Goal: Communication & Community: Answer question/provide support

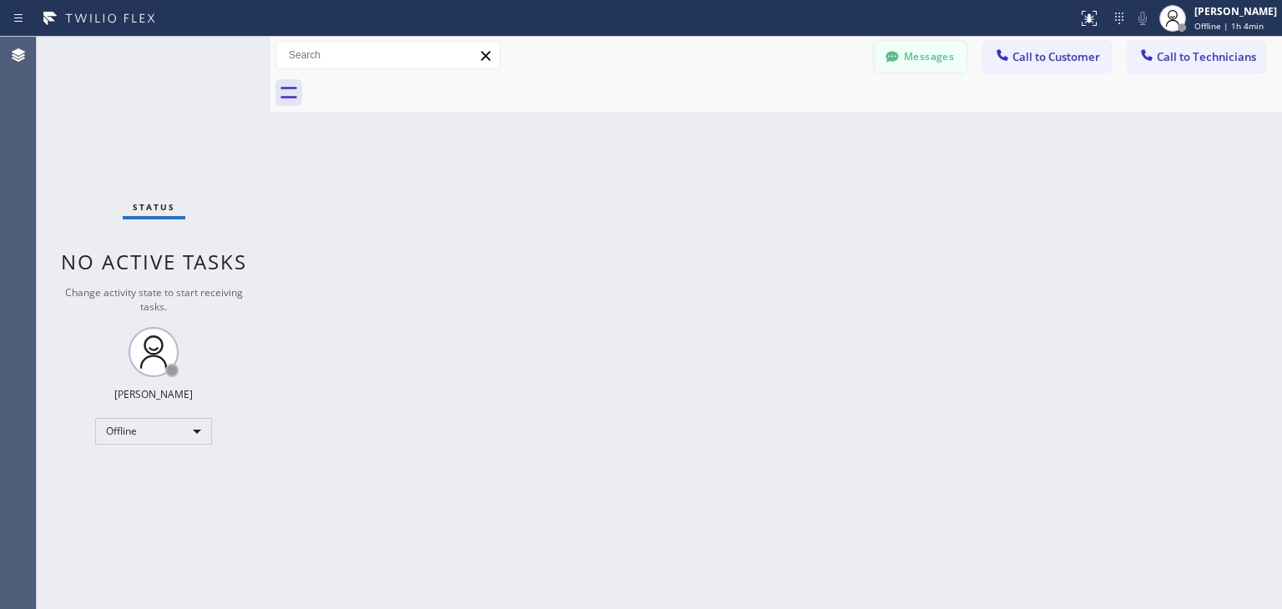
click at [961, 48] on button "Messages" at bounding box center [921, 57] width 92 height 32
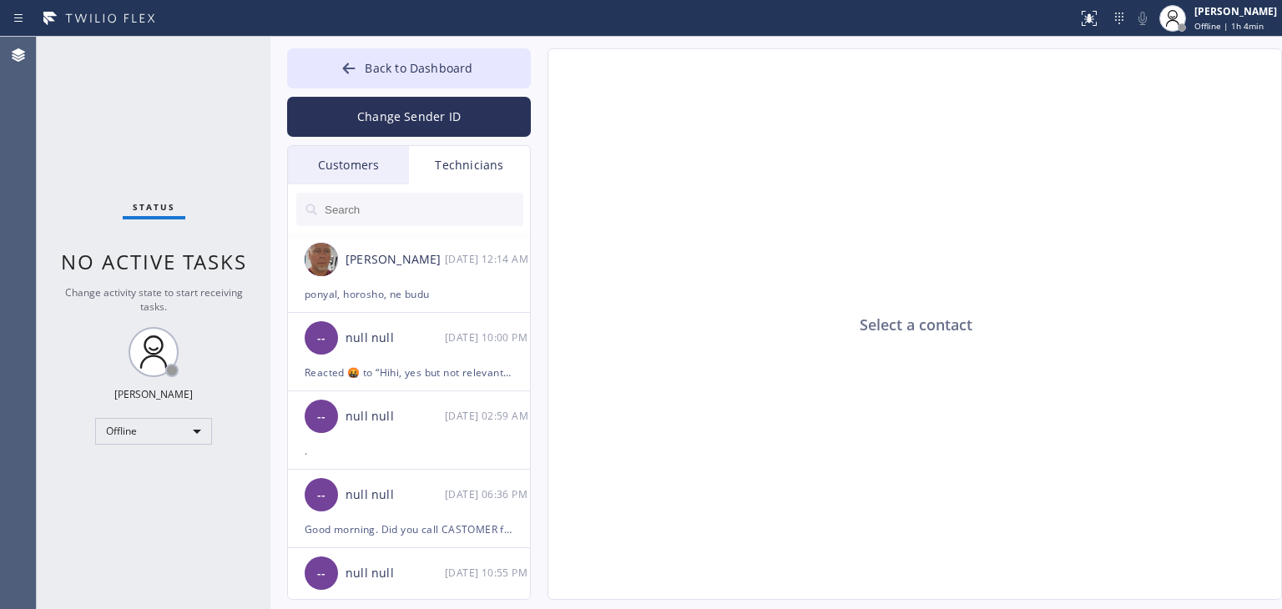
click at [373, 159] on div "Customers" at bounding box center [348, 165] width 121 height 38
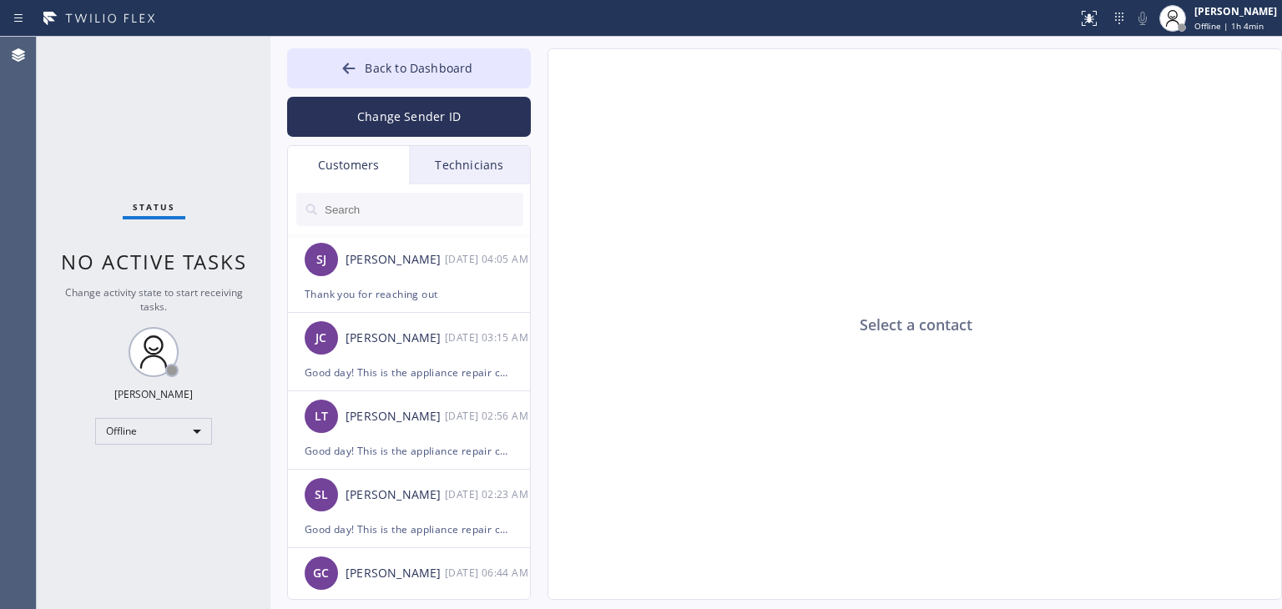
click at [460, 218] on input "text" at bounding box center [423, 209] width 200 height 33
click at [465, 278] on div "[PERSON_NAME] [DATE] 04:05 AM" at bounding box center [410, 259] width 244 height 50
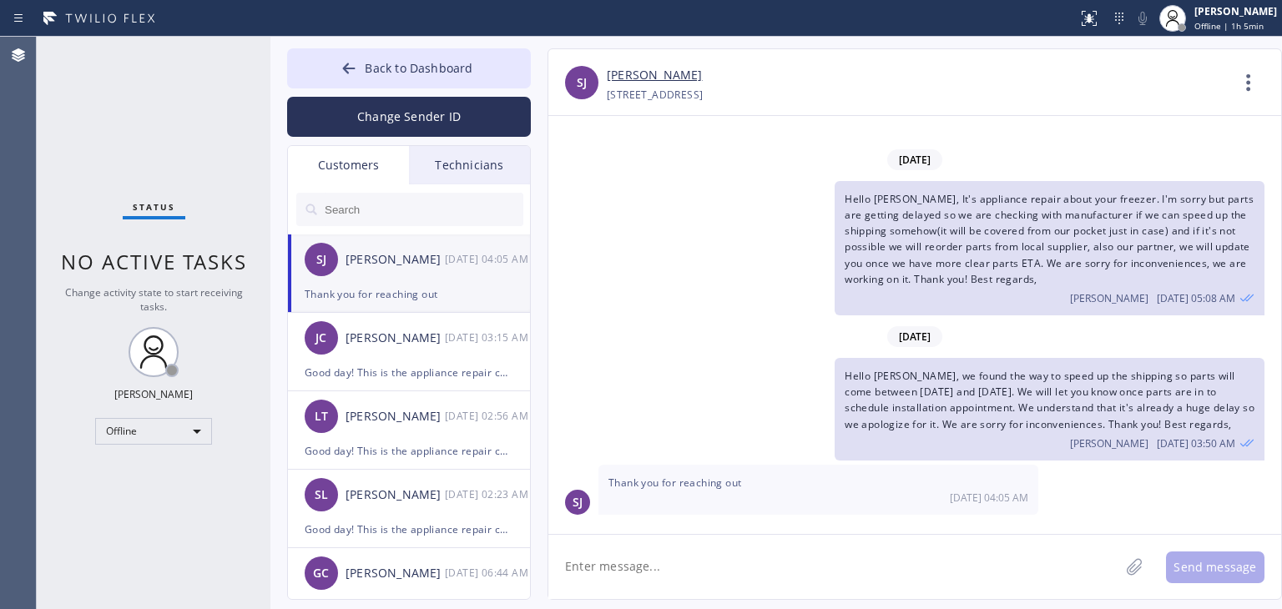
click at [489, 221] on input "text" at bounding box center [423, 209] width 200 height 33
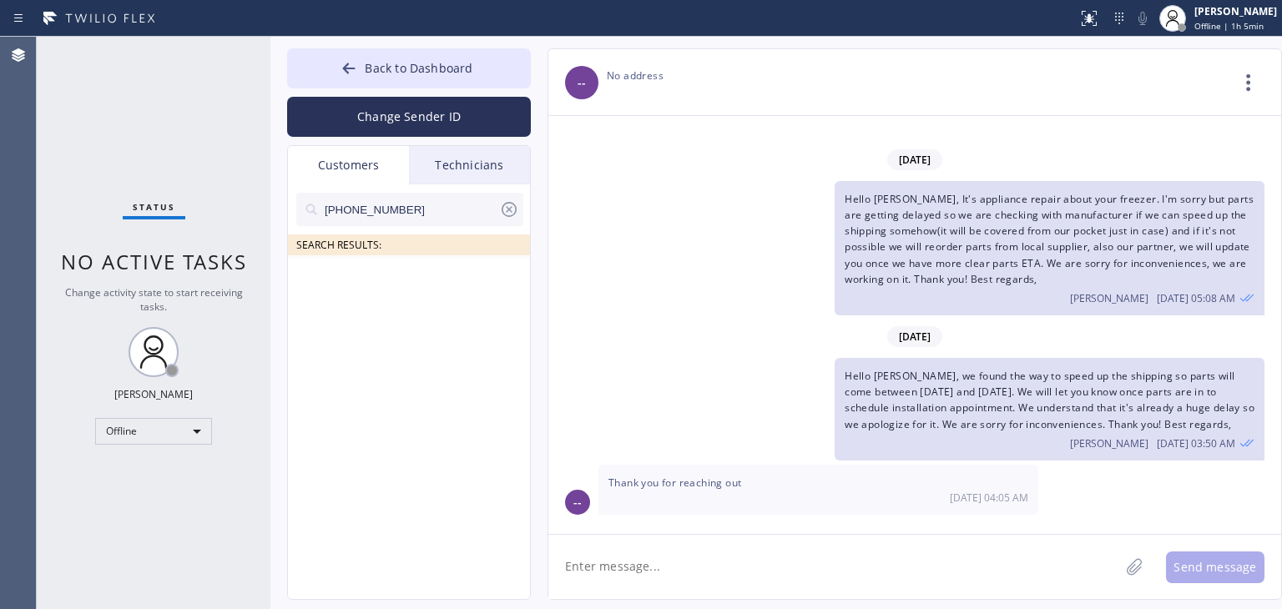
click at [452, 224] on input "[PHONE_NUMBER]" at bounding box center [411, 209] width 176 height 33
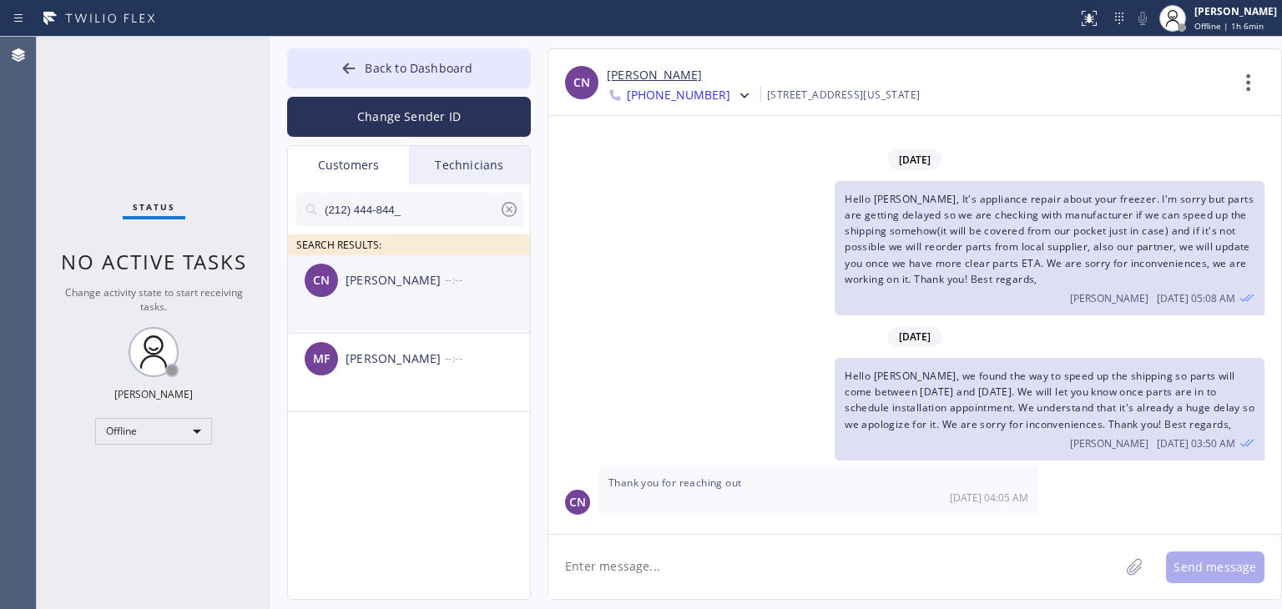
click at [414, 295] on div "CN [PERSON_NAME] --:--" at bounding box center [410, 280] width 244 height 50
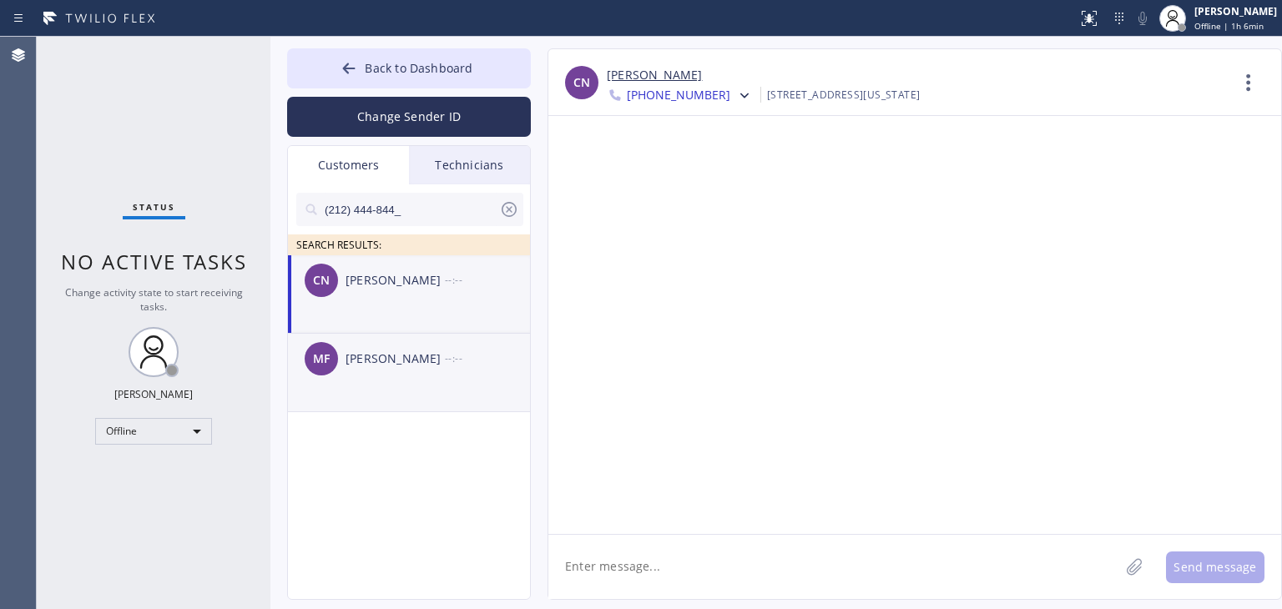
click at [417, 377] on div "MF [PERSON_NAME] --:--" at bounding box center [410, 359] width 244 height 50
click at [467, 288] on div "--:--" at bounding box center [488, 279] width 87 height 19
click at [448, 362] on div "--:--" at bounding box center [488, 358] width 87 height 19
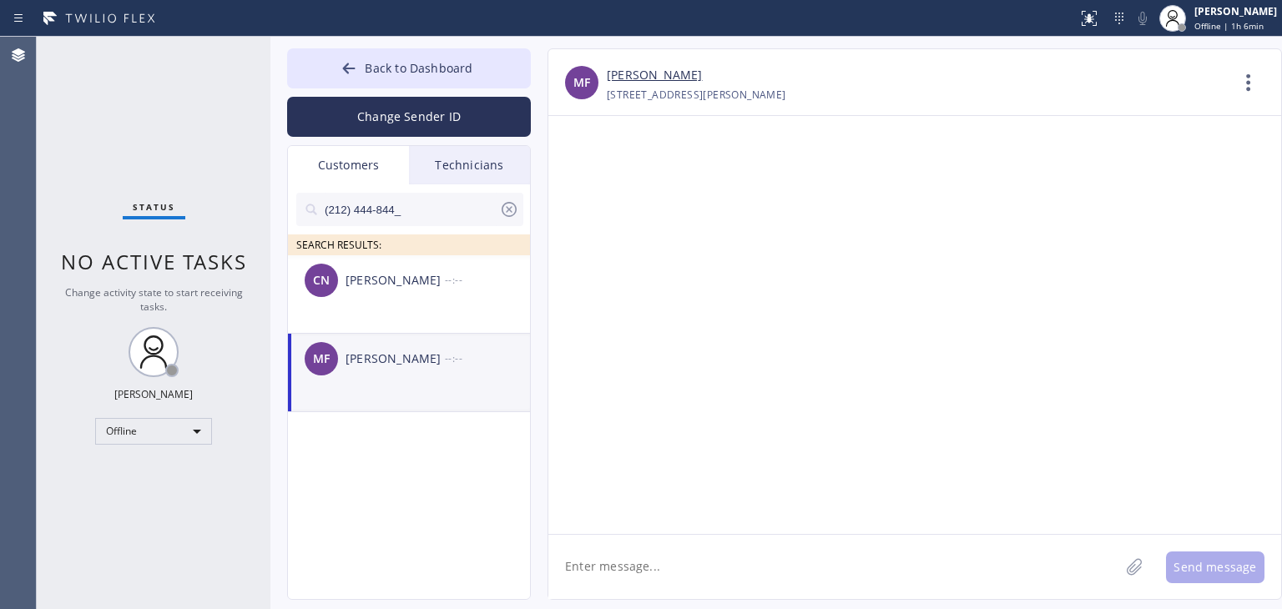
click at [692, 557] on textarea at bounding box center [833, 567] width 571 height 64
paste textarea "Good day! This is the appliance repair company you recently contacted. Unfortun…"
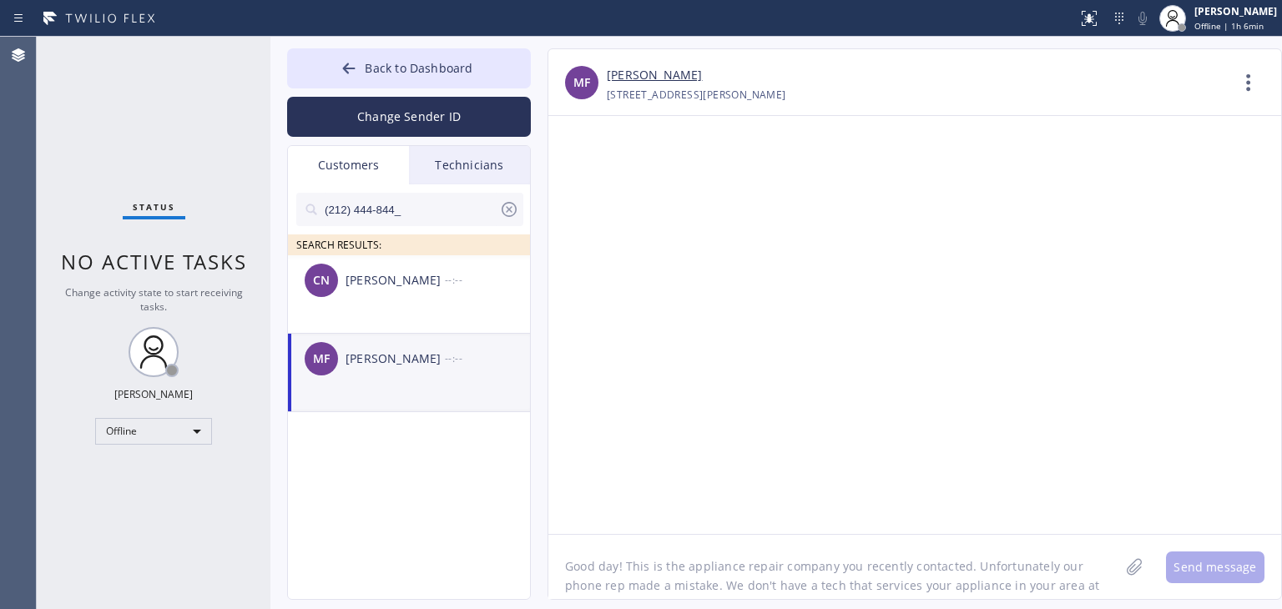
scroll to position [13, 0]
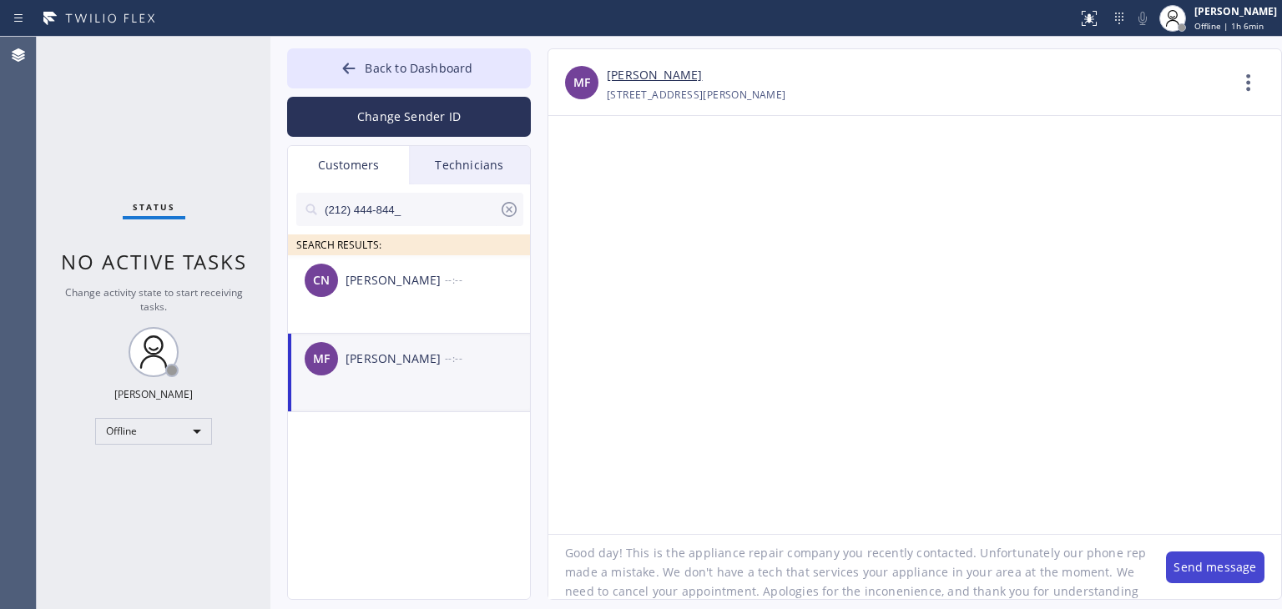
type textarea "Good day! This is the appliance repair company you recently contacted. Unfortun…"
click at [1240, 576] on button "Send message" at bounding box center [1215, 568] width 98 height 32
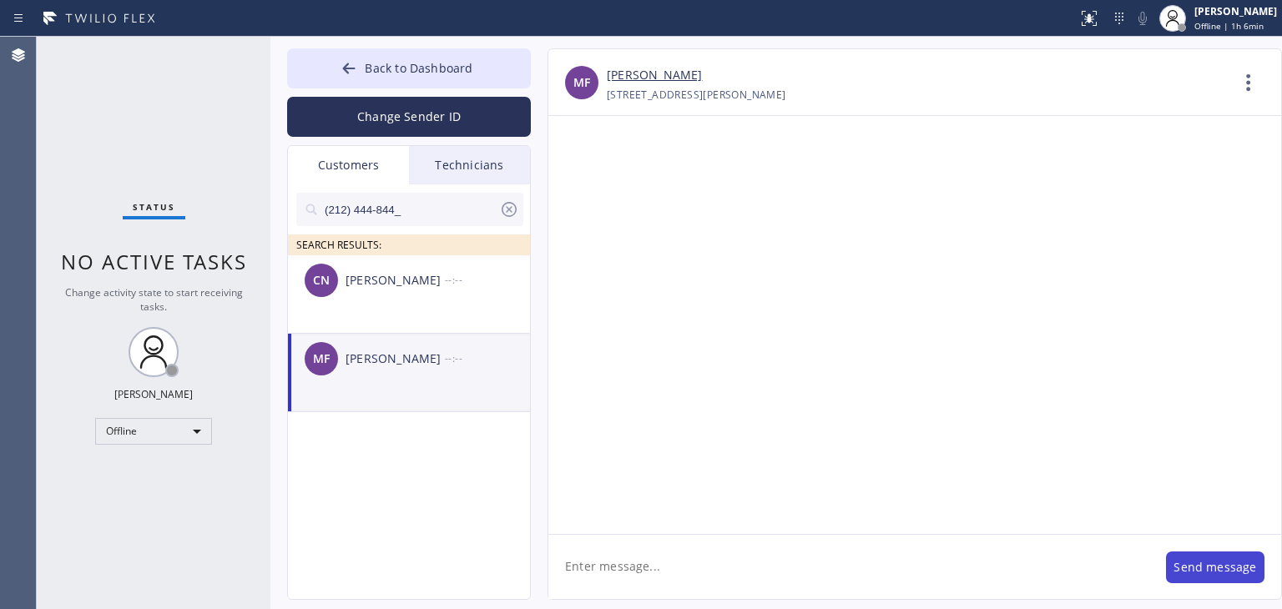
scroll to position [0, 0]
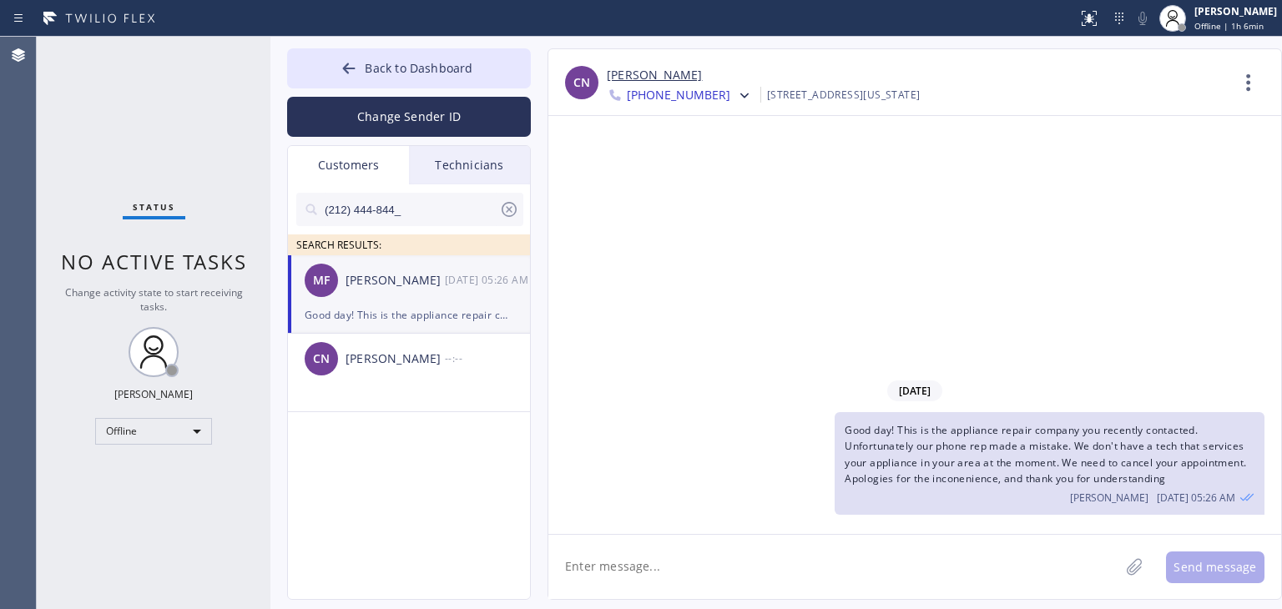
click at [461, 296] on div "MF [PERSON_NAME] [DATE] 05:26 AM" at bounding box center [410, 280] width 244 height 50
click at [460, 70] on span "Back to Dashboard" at bounding box center [419, 68] width 108 height 16
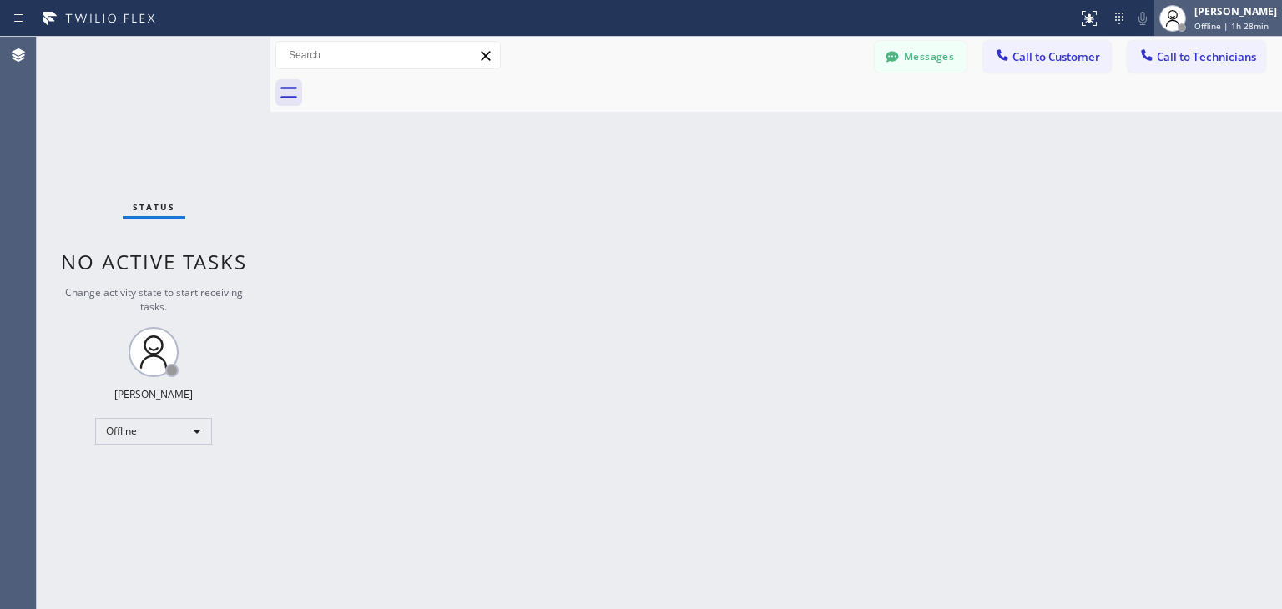
click at [1218, 31] on div "[PERSON_NAME] Offline | 1h 28min" at bounding box center [1236, 17] width 91 height 29
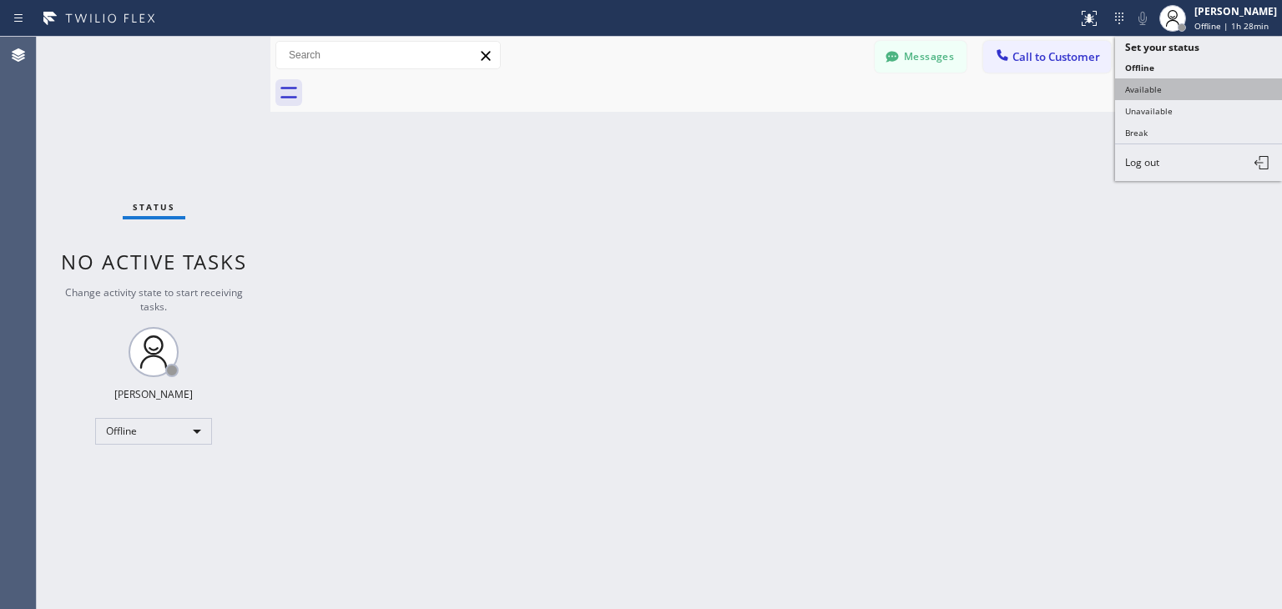
drag, startPoint x: 1205, startPoint y: 68, endPoint x: 1206, endPoint y: 78, distance: 10.9
click at [1206, 78] on ul "Set your status Offline Available Unavailable Break Log out" at bounding box center [1198, 109] width 167 height 144
click at [1206, 78] on button "Available" at bounding box center [1198, 89] width 167 height 22
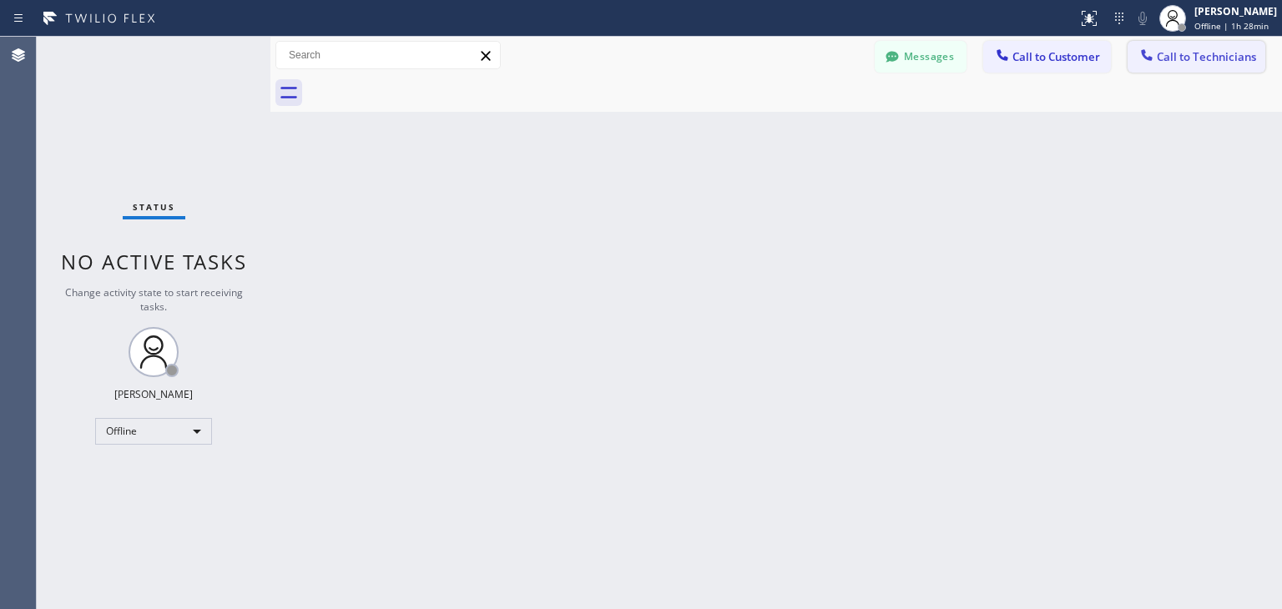
click at [1245, 45] on button "Call to Technicians" at bounding box center [1196, 57] width 138 height 32
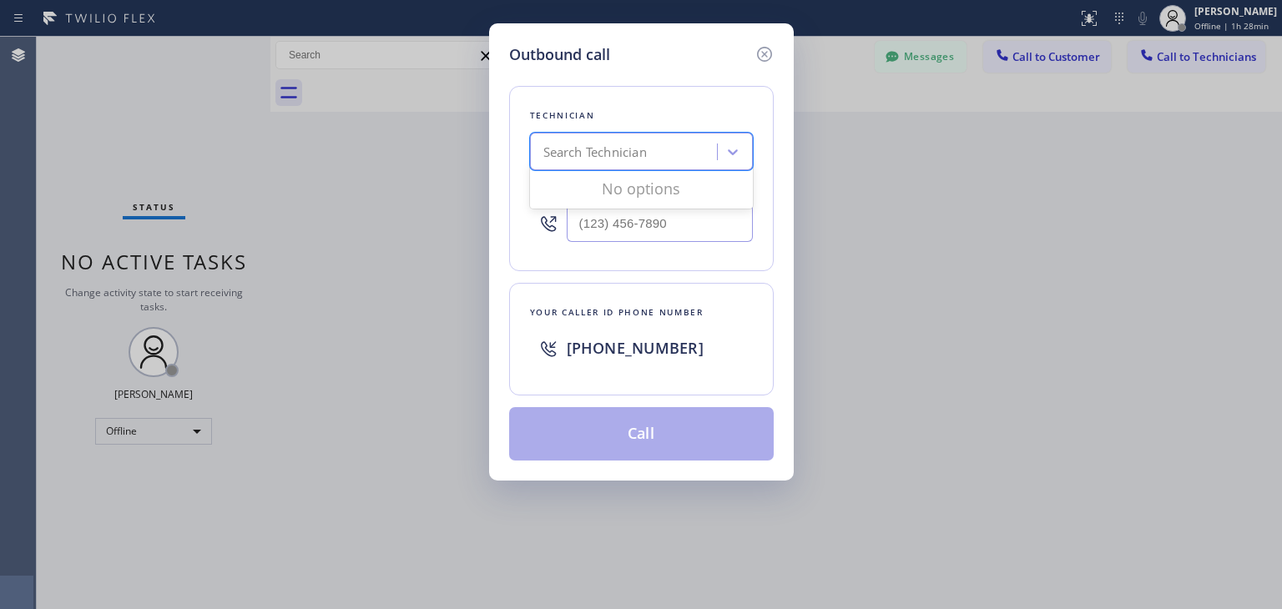
click at [651, 161] on div "Search Technician" at bounding box center [626, 152] width 182 height 29
type input "[PERSON_NAME]"
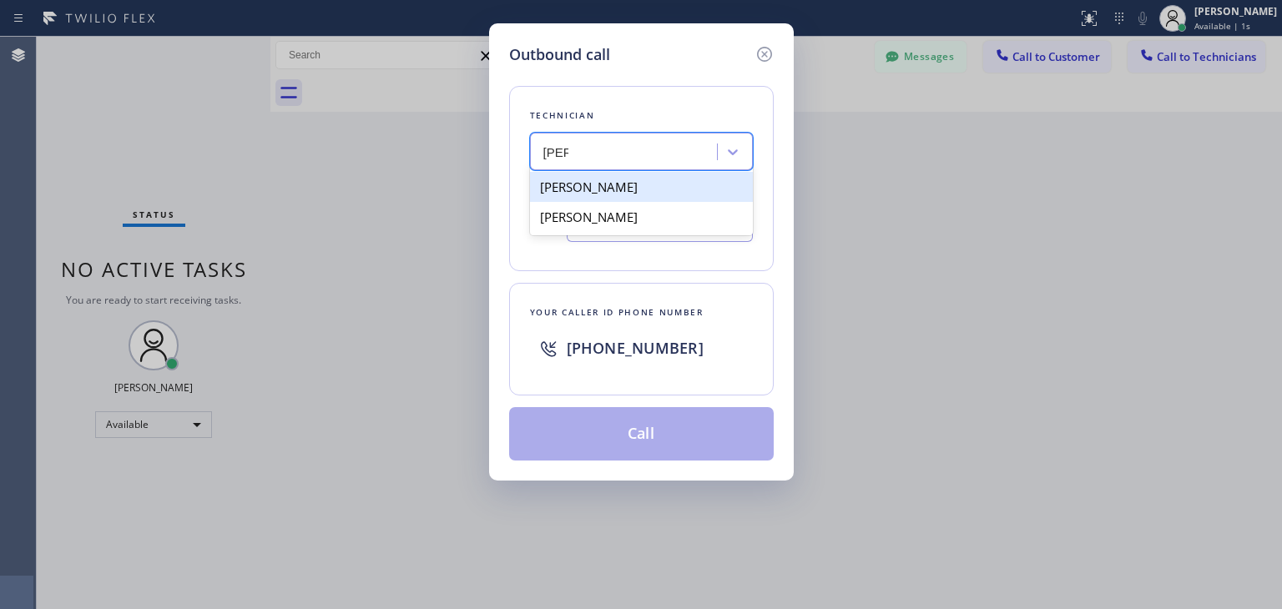
click at [676, 180] on div "[PERSON_NAME]" at bounding box center [641, 187] width 223 height 30
type input "[PHONE_NUMBER]"
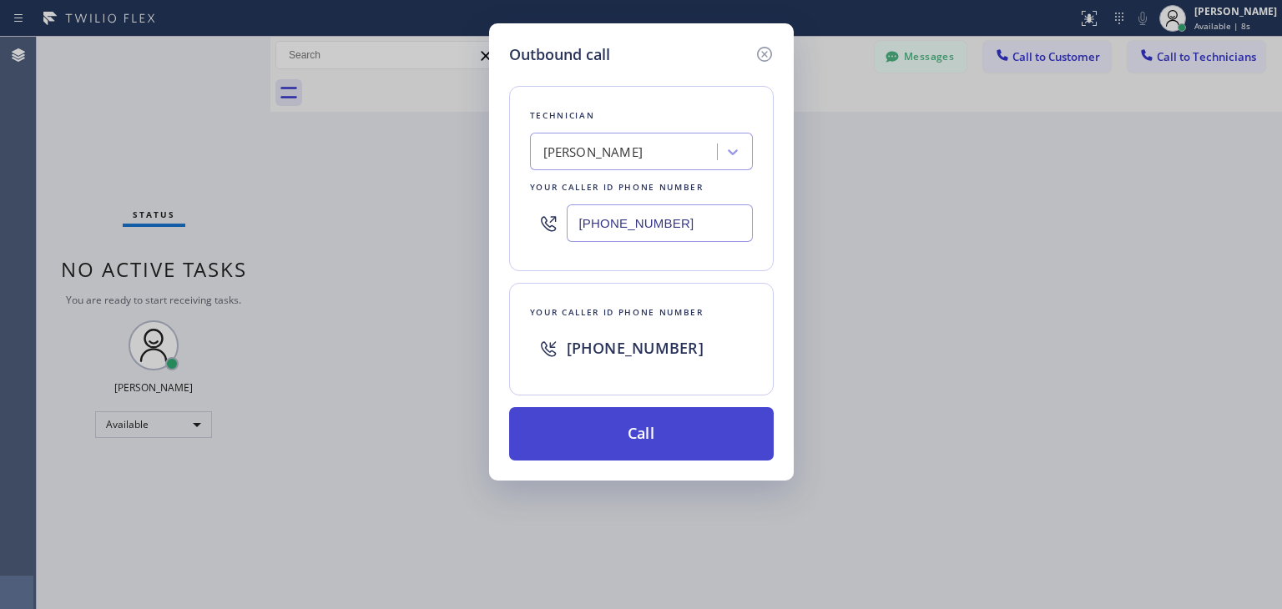
click at [656, 411] on button "Call" at bounding box center [641, 433] width 265 height 53
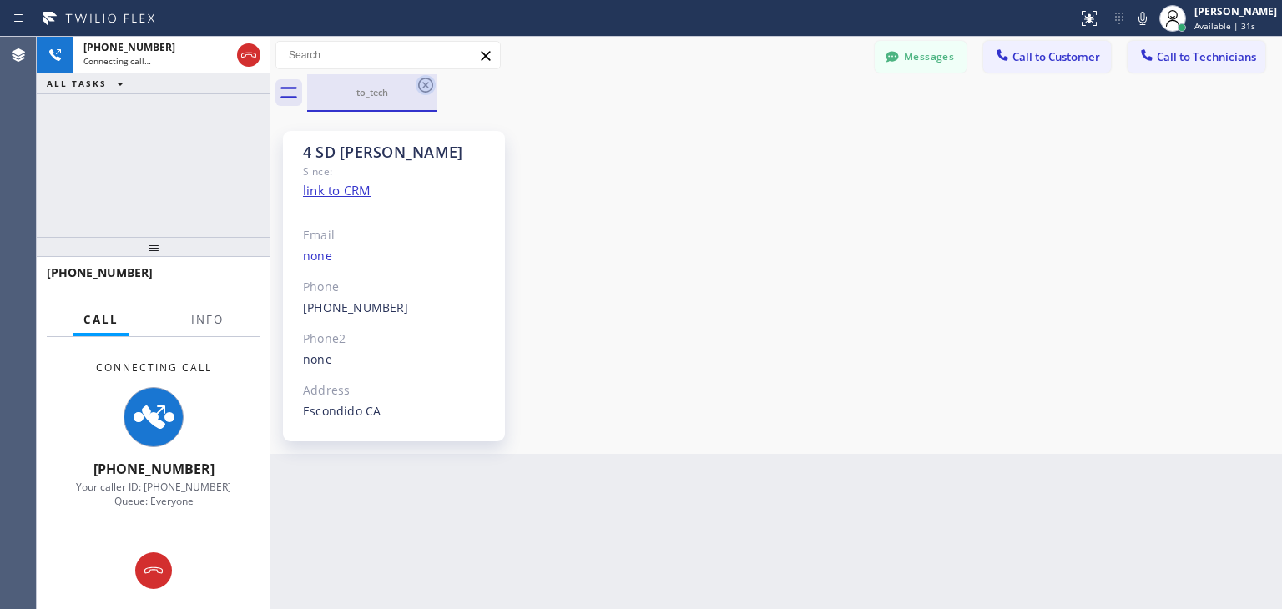
click at [429, 91] on icon at bounding box center [425, 85] width 15 height 15
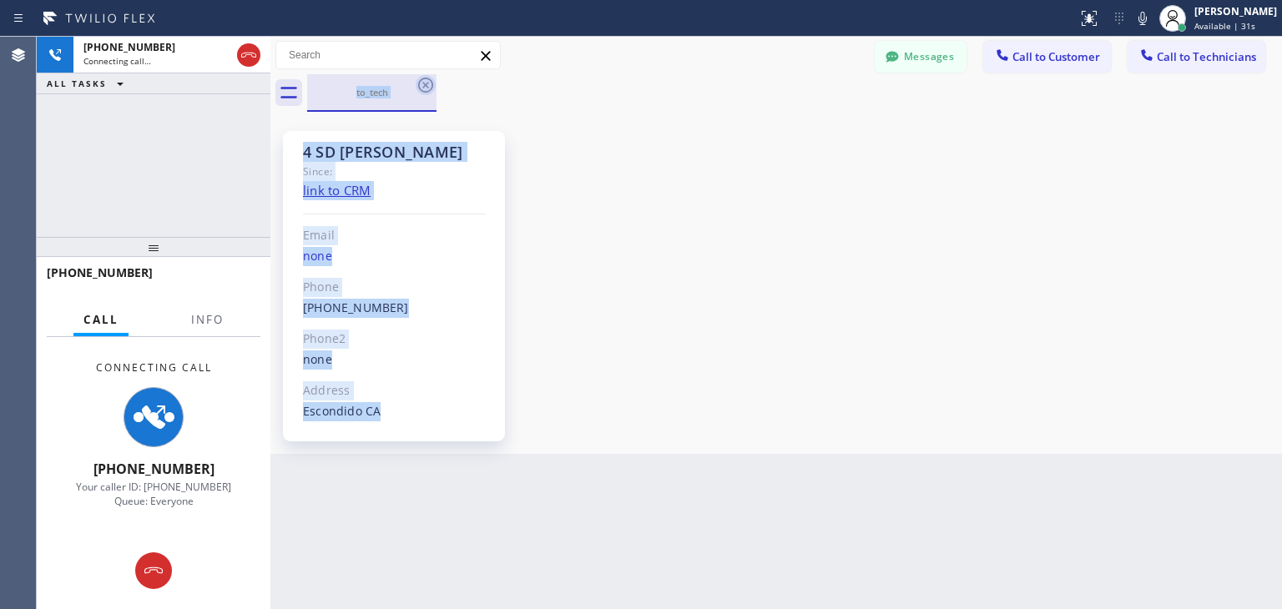
click at [429, 91] on div "to_tech" at bounding box center [794, 93] width 975 height 38
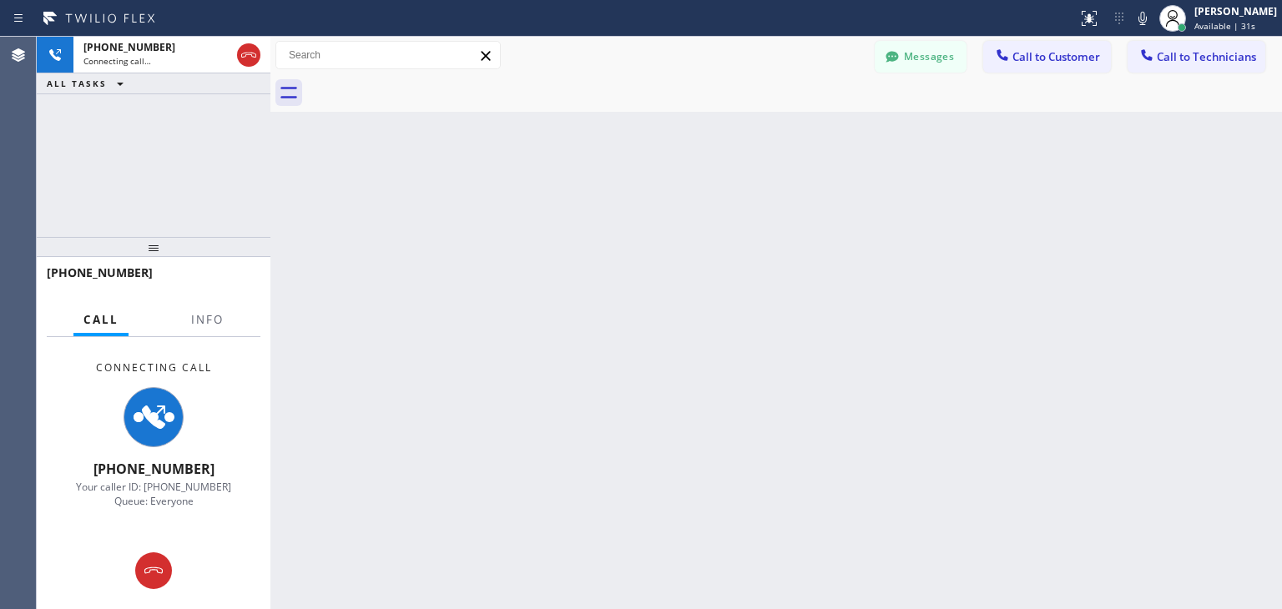
click at [429, 91] on div at bounding box center [794, 93] width 975 height 38
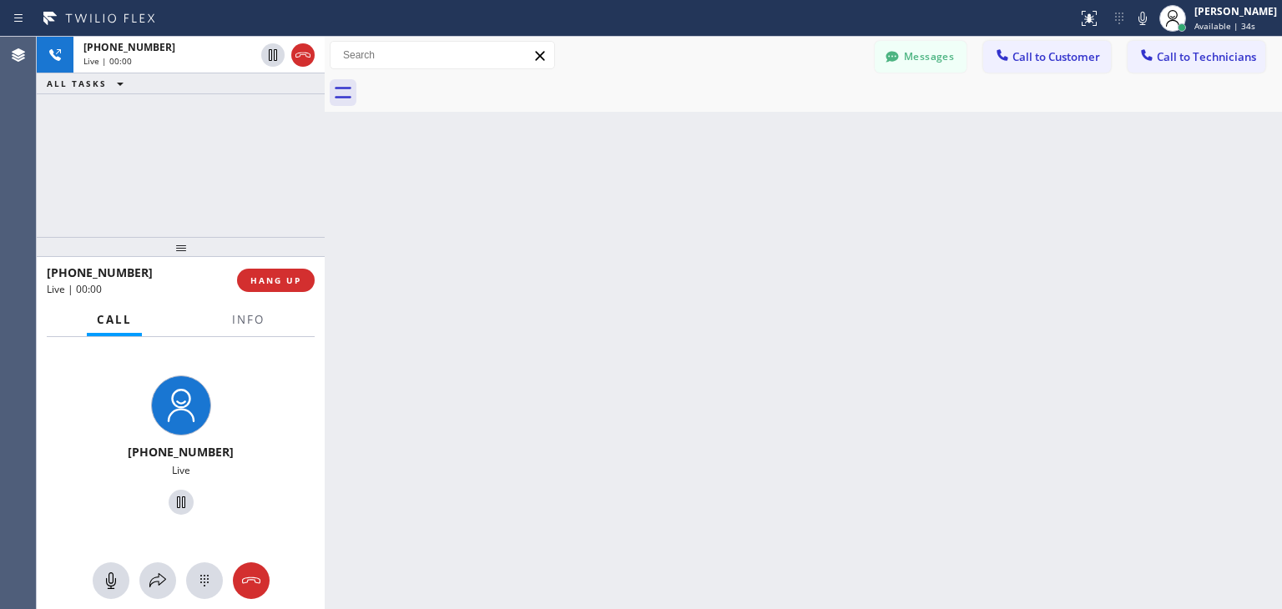
drag, startPoint x: 267, startPoint y: 172, endPoint x: 253, endPoint y: 204, distance: 34.7
click at [253, 204] on div "[PHONE_NUMBER] Live | 00:00 ALL TASKS ALL TASKS ACTIVE TASKS TASKS IN WRAP UP […" at bounding box center [659, 323] width 1245 height 572
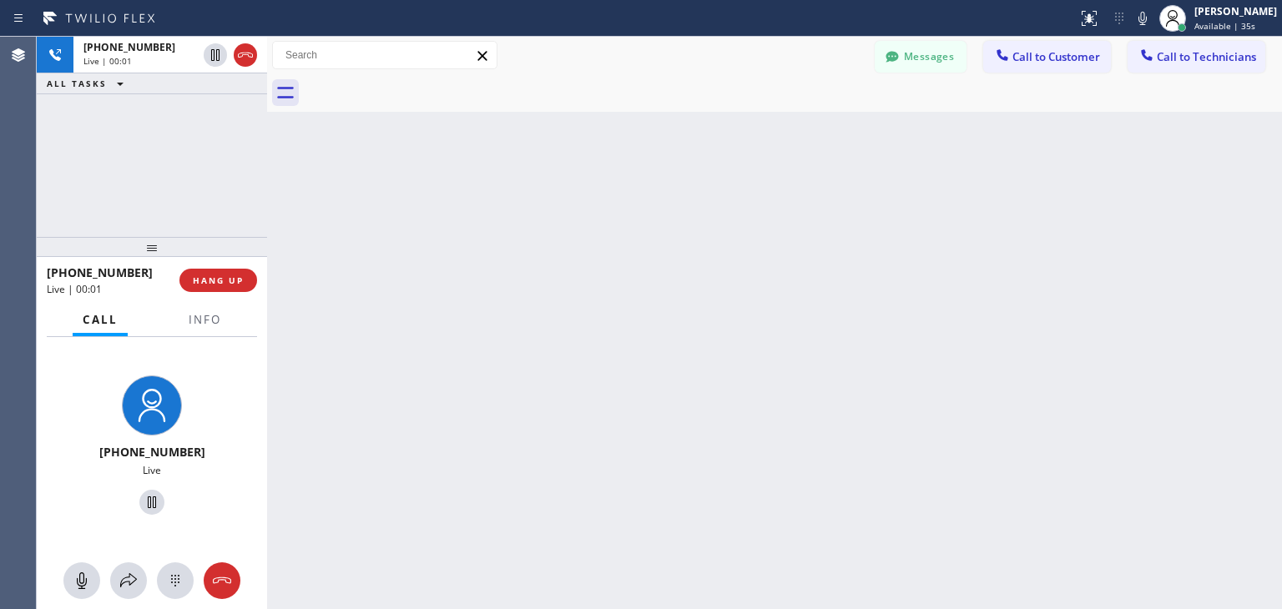
drag, startPoint x: 262, startPoint y: 203, endPoint x: 322, endPoint y: 201, distance: 60.1
click at [267, 201] on div at bounding box center [267, 323] width 0 height 572
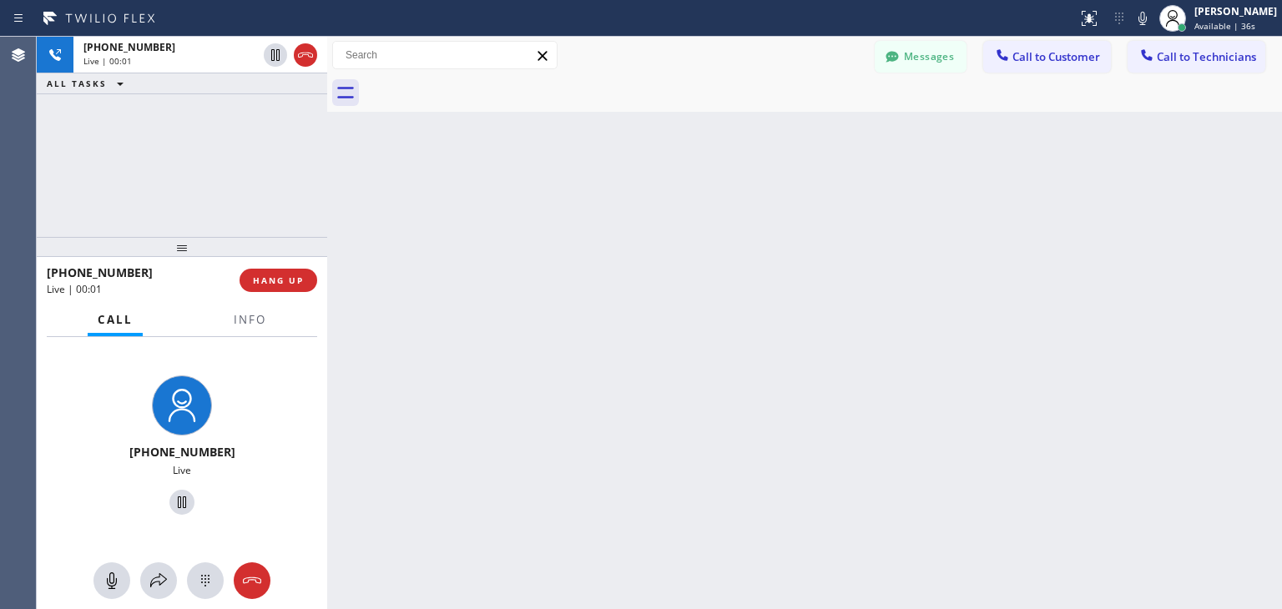
click at [344, 205] on div "Back to Dashboard Change Sender ID Customers Technicians (212) 444-844_ SEARCH …" at bounding box center [804, 323] width 955 height 572
click at [322, 214] on div at bounding box center [322, 323] width 0 height 572
click at [294, 282] on span "HANG UP" at bounding box center [273, 281] width 51 height 12
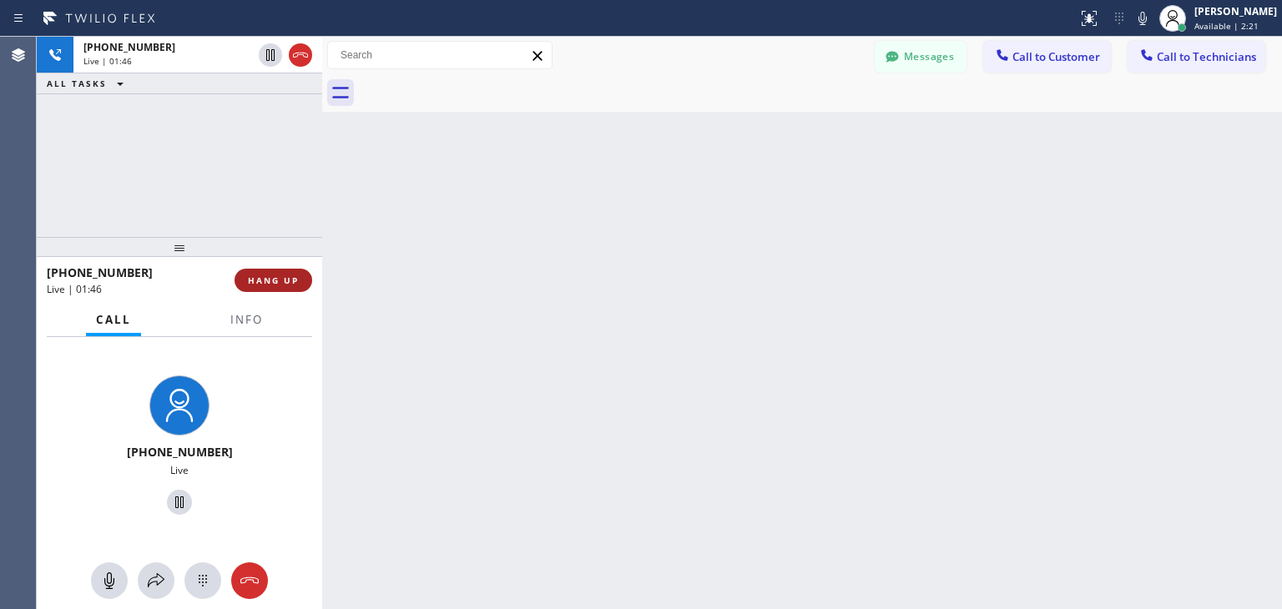
click at [294, 282] on span "HANG UP" at bounding box center [273, 281] width 51 height 12
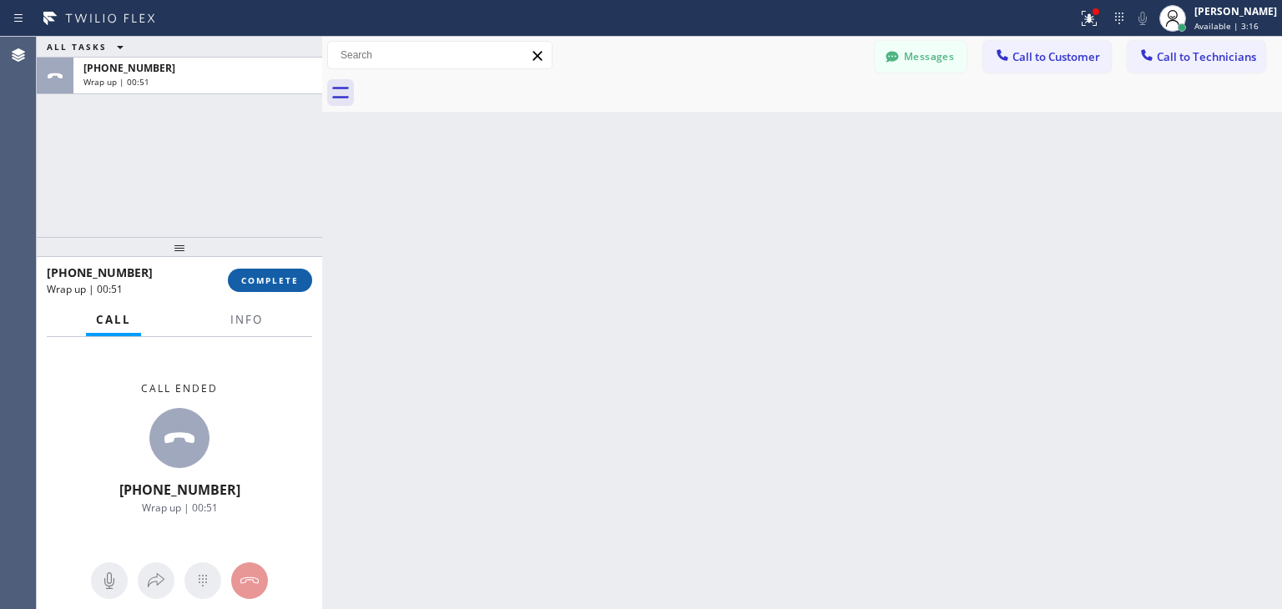
click at [284, 289] on button "COMPLETE" at bounding box center [270, 280] width 84 height 23
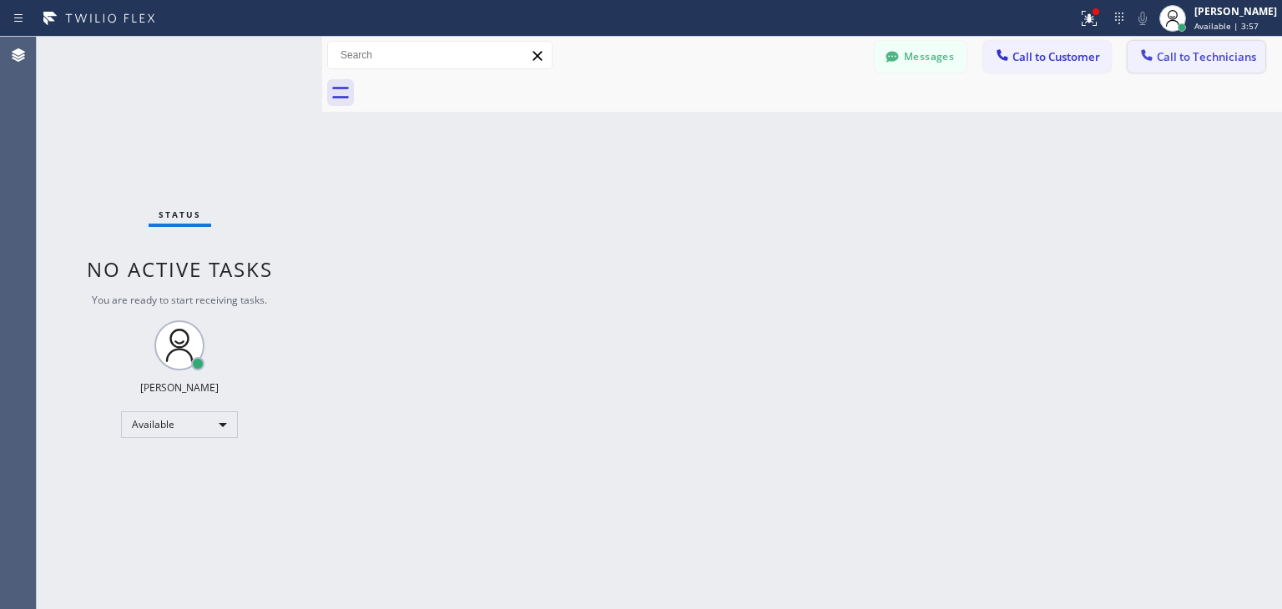
click at [1168, 49] on span "Call to Technicians" at bounding box center [1206, 56] width 99 height 15
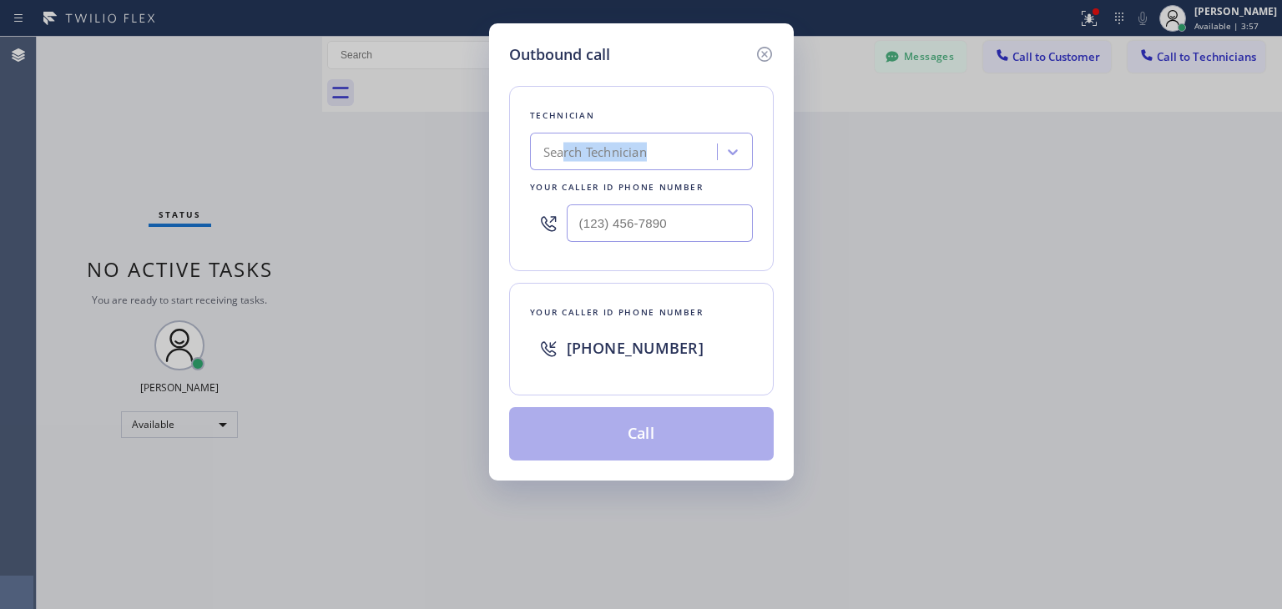
drag, startPoint x: 543, startPoint y: 128, endPoint x: 562, endPoint y: 151, distance: 30.2
click at [562, 151] on div "Technician Search Technician Your caller id phone number" at bounding box center [641, 178] width 265 height 185
click at [562, 151] on div "Search Technician" at bounding box center [594, 152] width 103 height 19
type input "[PERSON_NAME]"
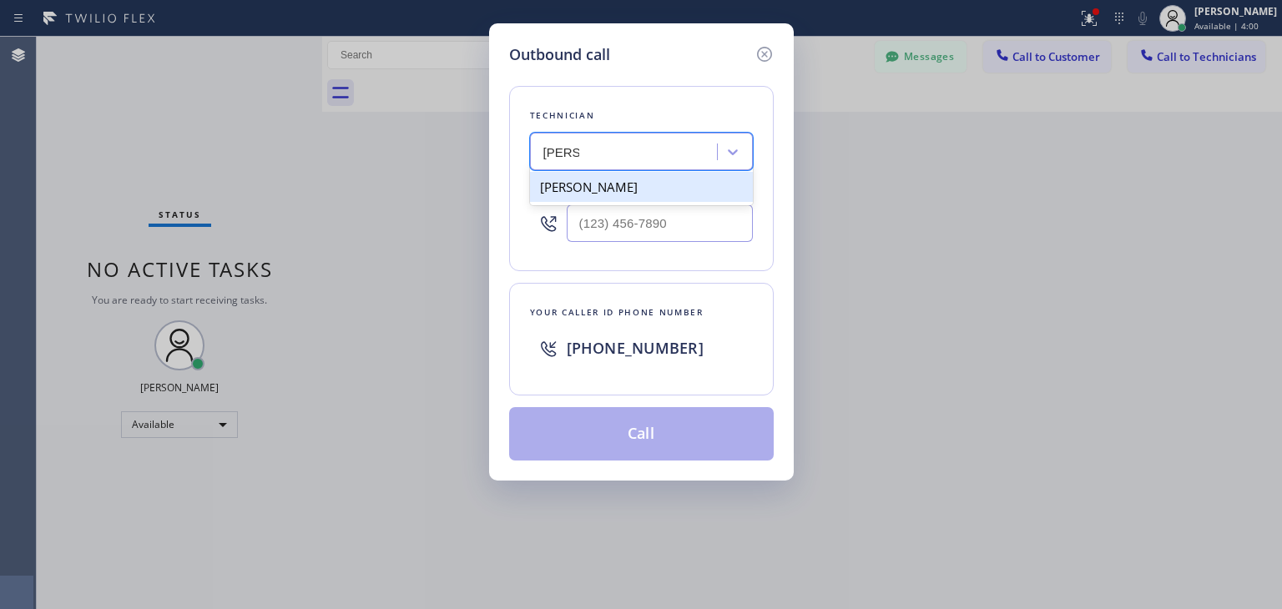
click at [652, 181] on div "[PERSON_NAME]" at bounding box center [641, 187] width 223 height 30
type input "[PHONE_NUMBER]"
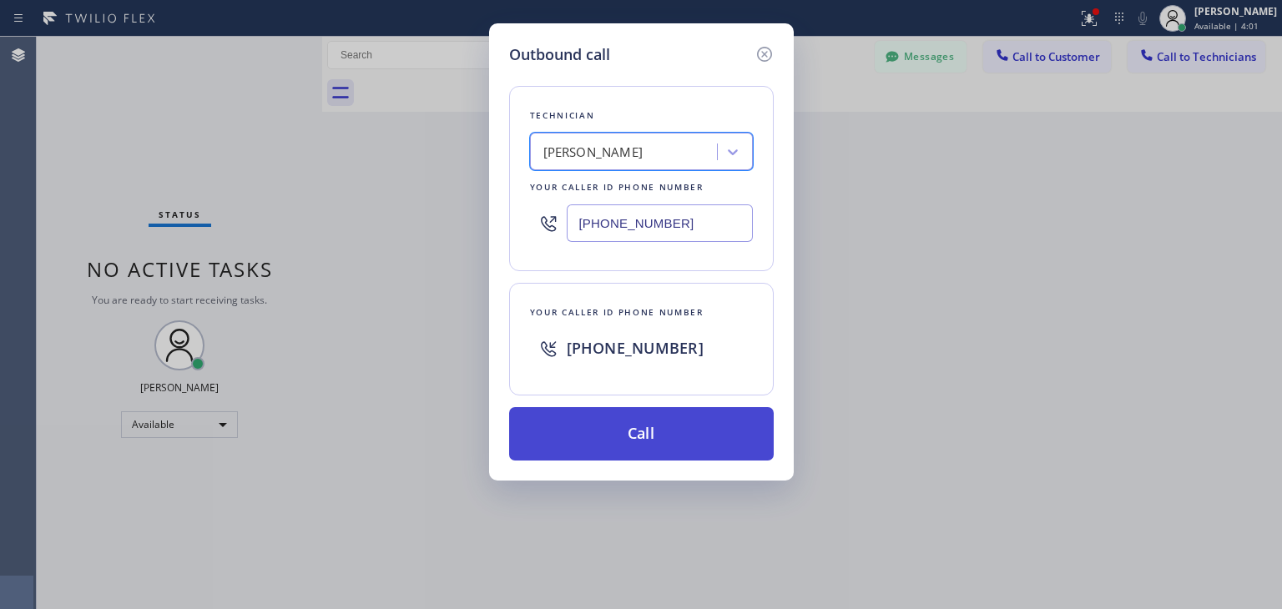
click at [652, 412] on button "Call" at bounding box center [641, 433] width 265 height 53
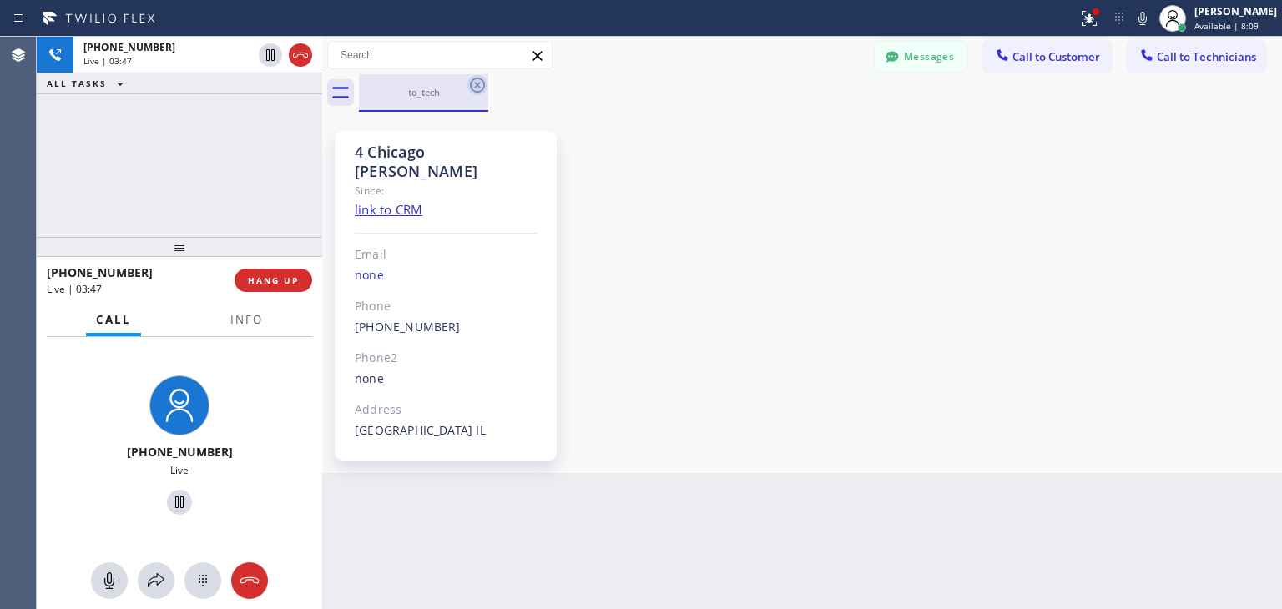
click at [467, 79] on icon at bounding box center [477, 85] width 20 height 20
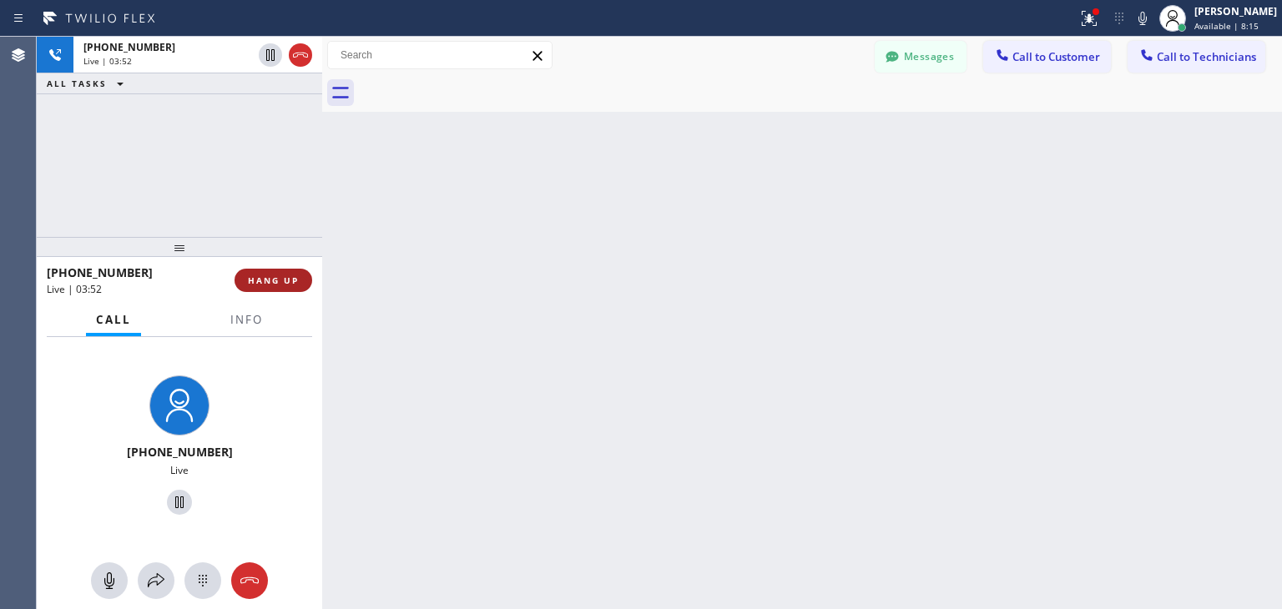
click at [282, 275] on span "HANG UP" at bounding box center [273, 281] width 51 height 12
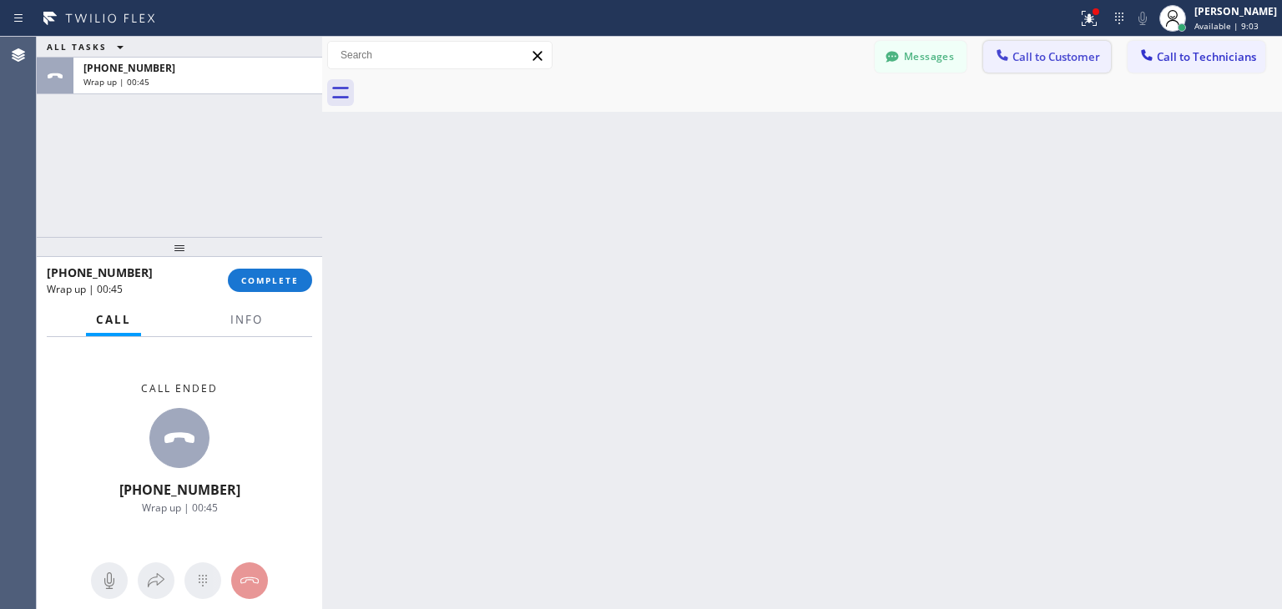
click at [1043, 68] on button "Call to Customer" at bounding box center [1047, 57] width 128 height 32
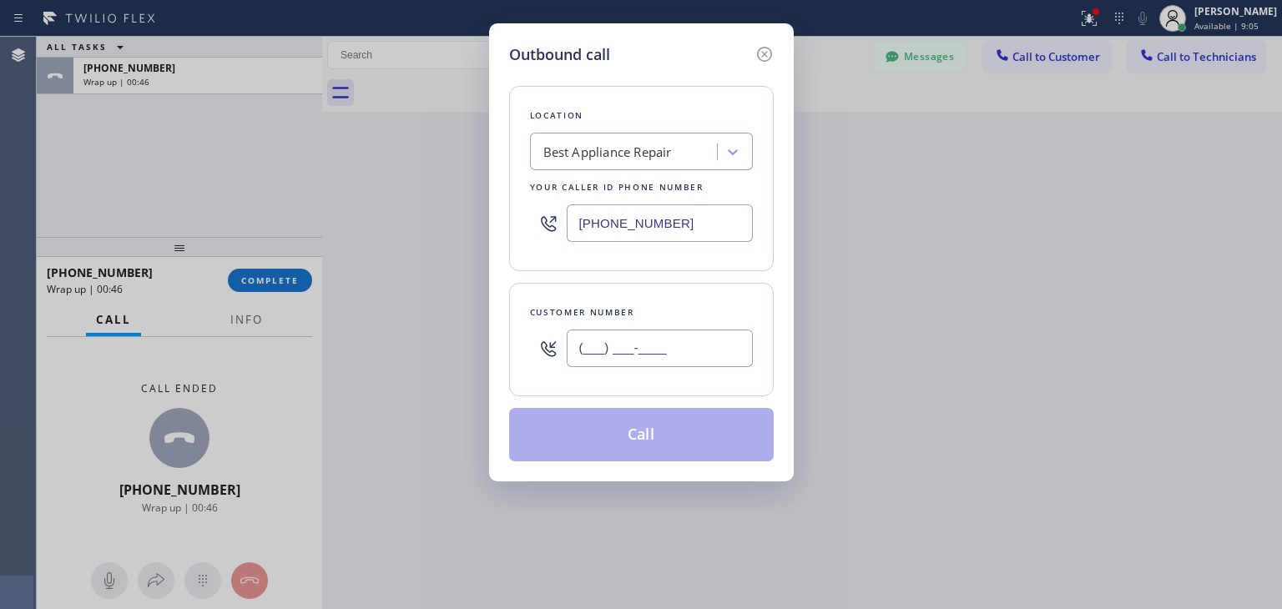
paste input "312) 480-5151"
click at [679, 341] on input "[PHONE_NUMBER]" at bounding box center [660, 349] width 186 height 38
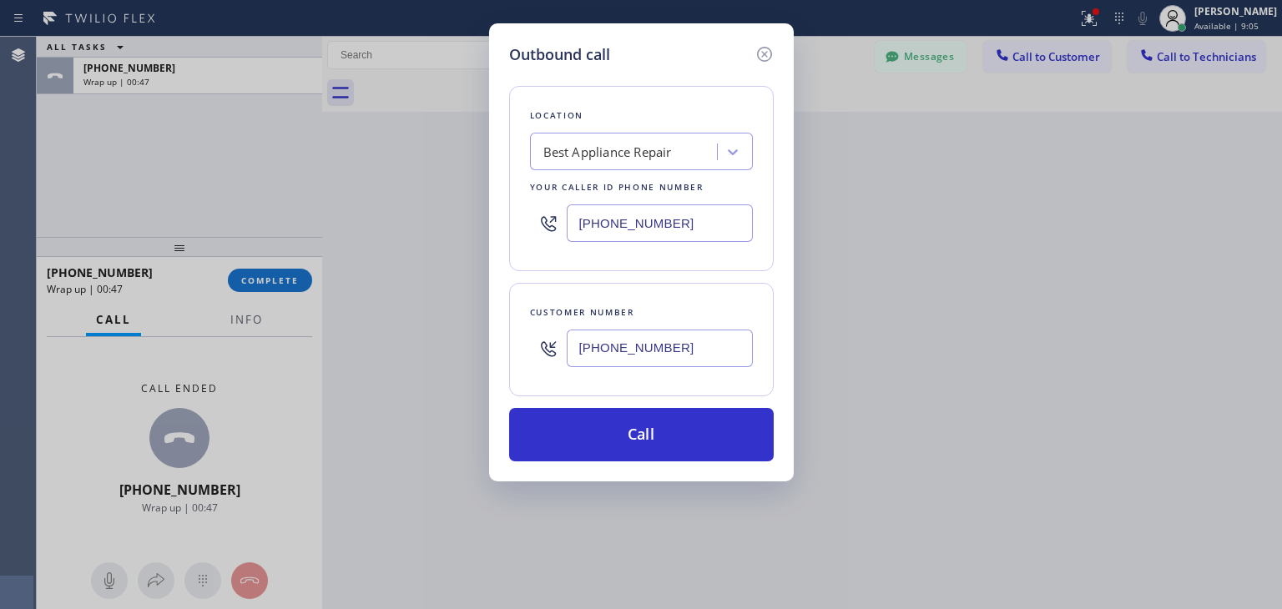
type input "[PHONE_NUMBER]"
drag, startPoint x: 612, startPoint y: 119, endPoint x: 618, endPoint y: 144, distance: 26.5
click at [618, 144] on div "Location Best Appliance Repair Your caller id phone number [PHONE_NUMBER]" at bounding box center [641, 178] width 265 height 185
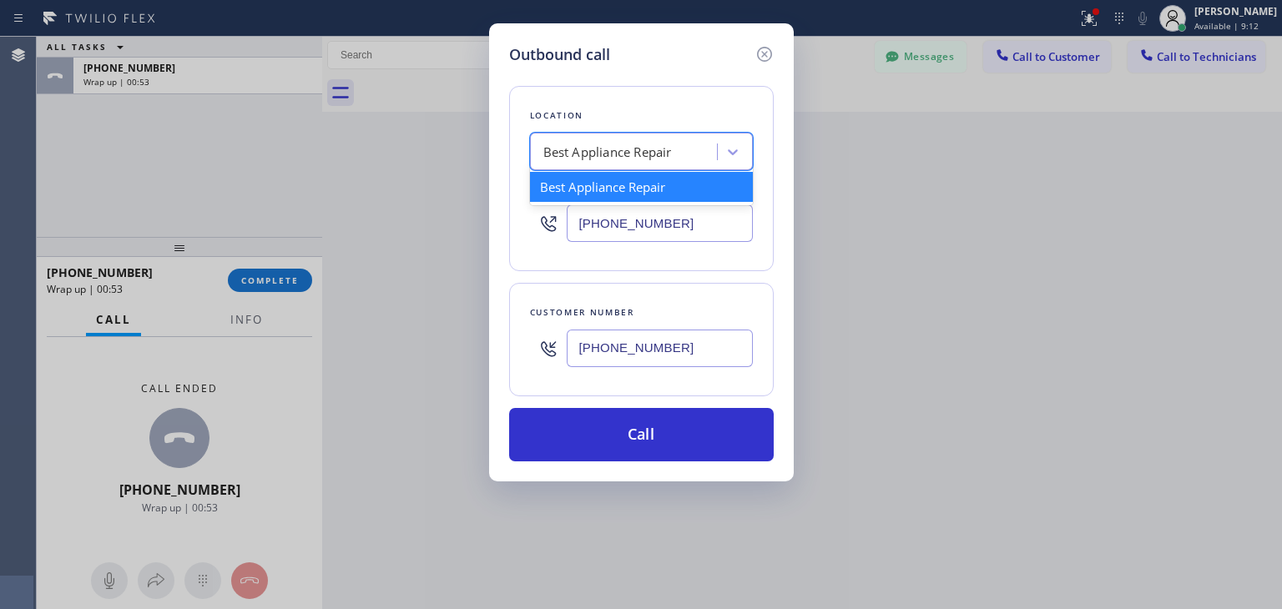
click at [618, 144] on div "Best Appliance Repair" at bounding box center [607, 152] width 129 height 19
paste input "Sub Zero Refrigerator Repair [GEOGRAPHIC_DATA]"
type input "Sub Zero Refrigerator Repair [GEOGRAPHIC_DATA]"
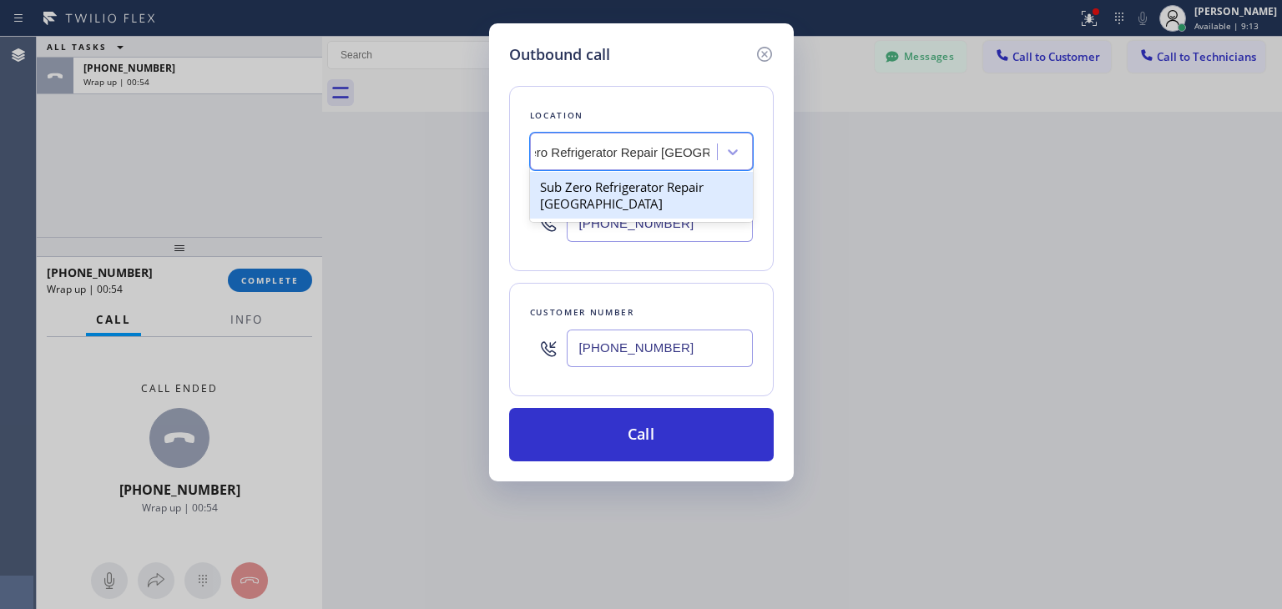
click at [644, 186] on div "Sub Zero Refrigerator Repair [GEOGRAPHIC_DATA]" at bounding box center [641, 195] width 223 height 47
type input "[PHONE_NUMBER]"
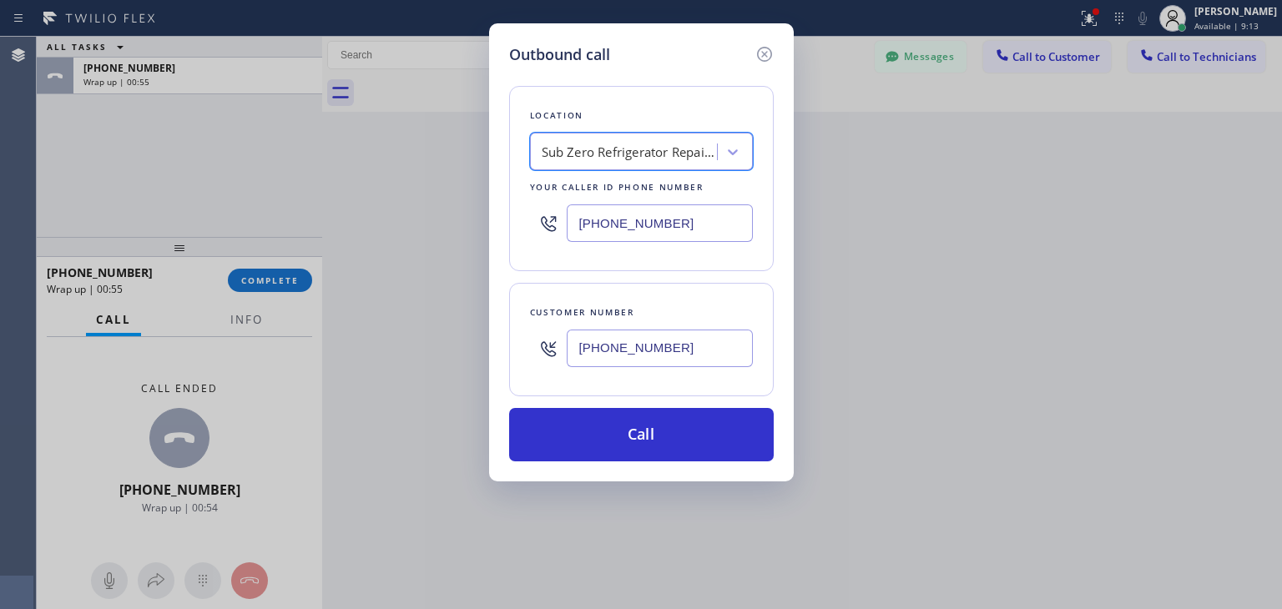
scroll to position [0, 1]
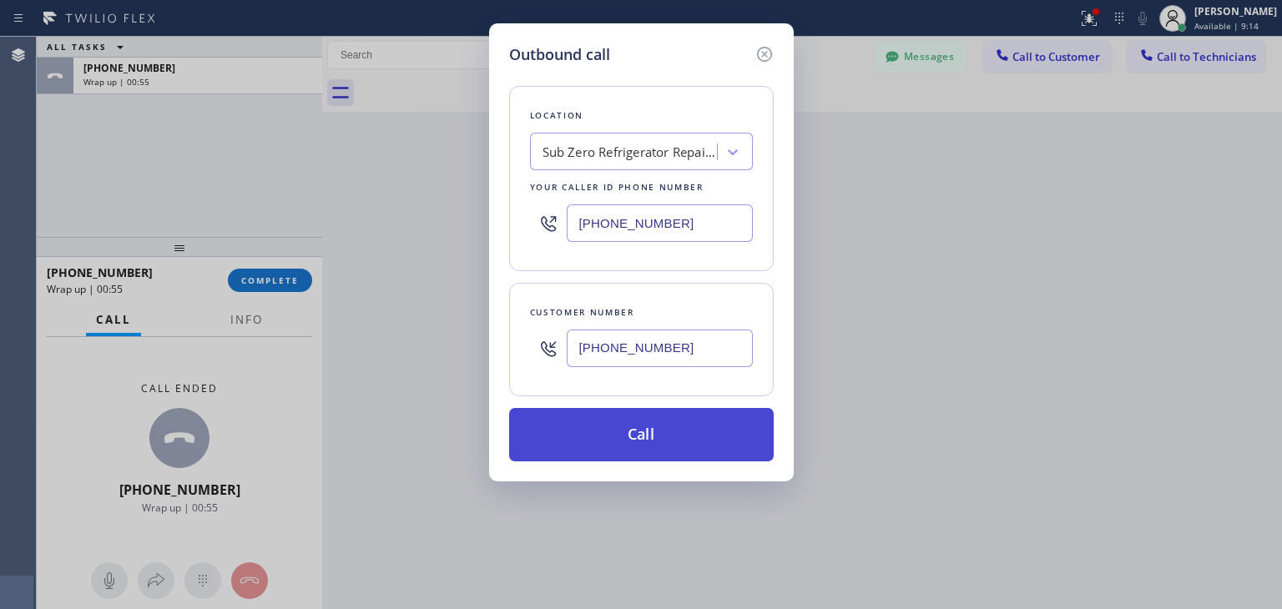
click at [678, 426] on button "Call" at bounding box center [641, 434] width 265 height 53
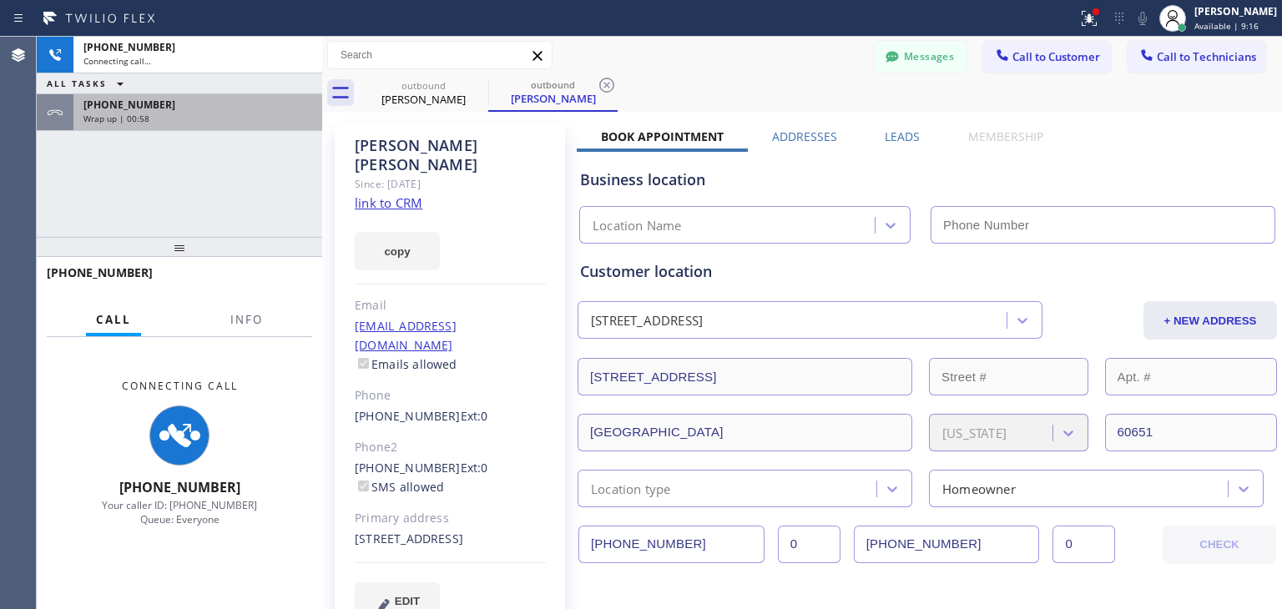
click at [237, 123] on div "[PHONE_NUMBER] Wrap up | 00:58" at bounding box center [194, 112] width 242 height 37
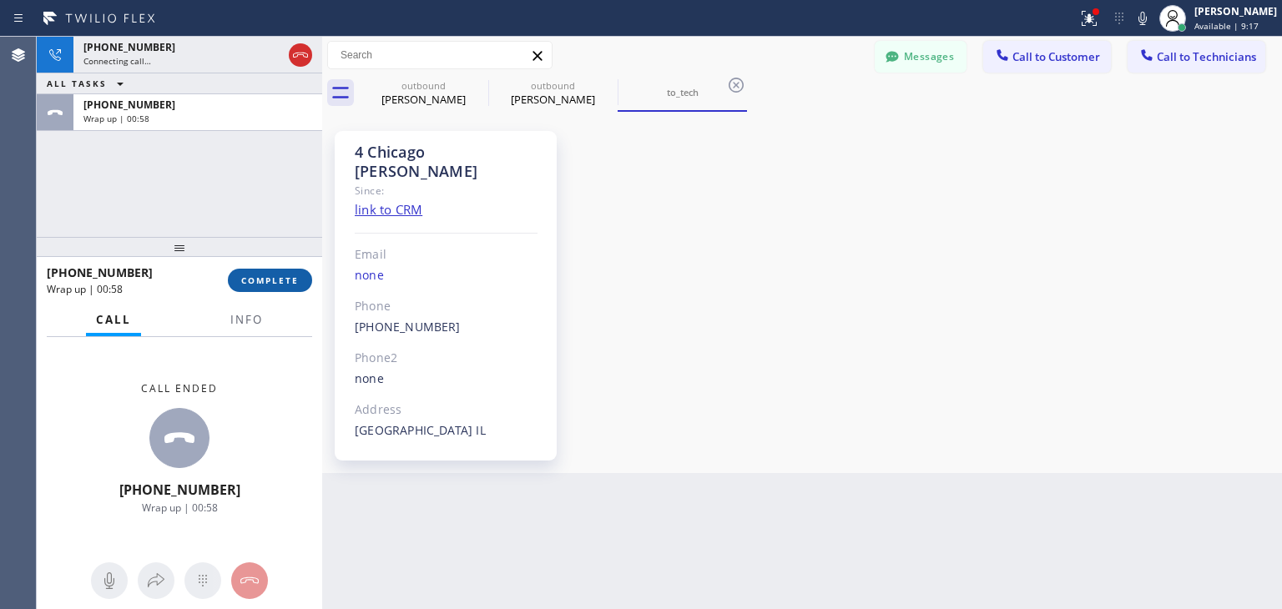
click at [287, 285] on span "COMPLETE" at bounding box center [270, 281] width 58 height 12
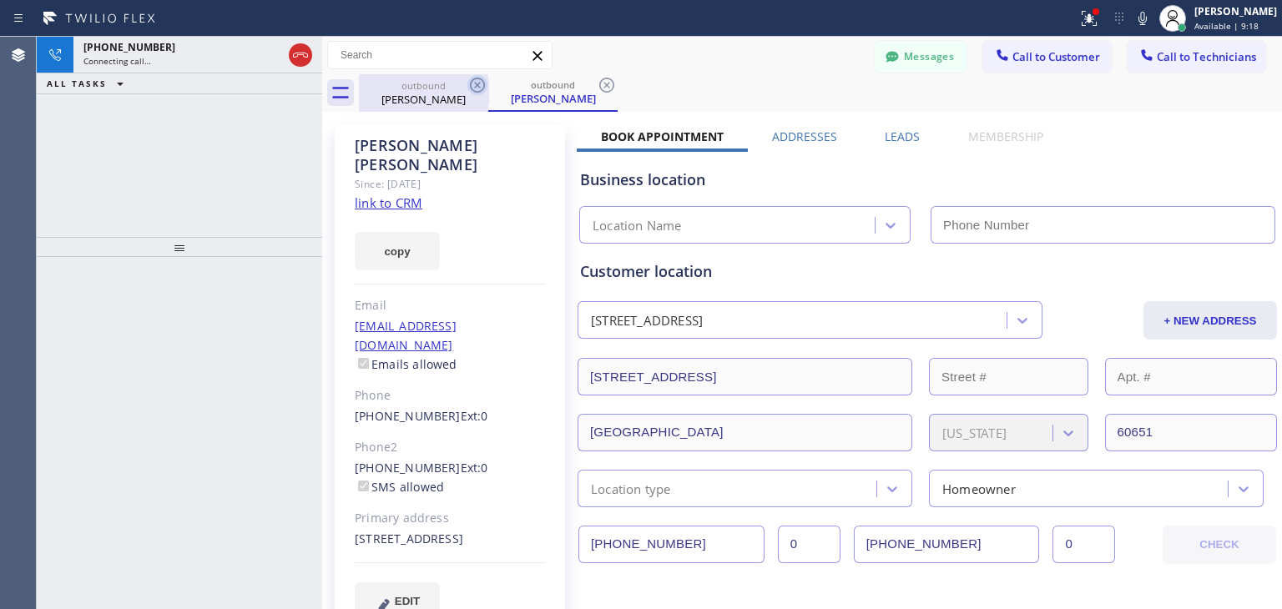
click at [475, 85] on icon at bounding box center [477, 85] width 20 height 20
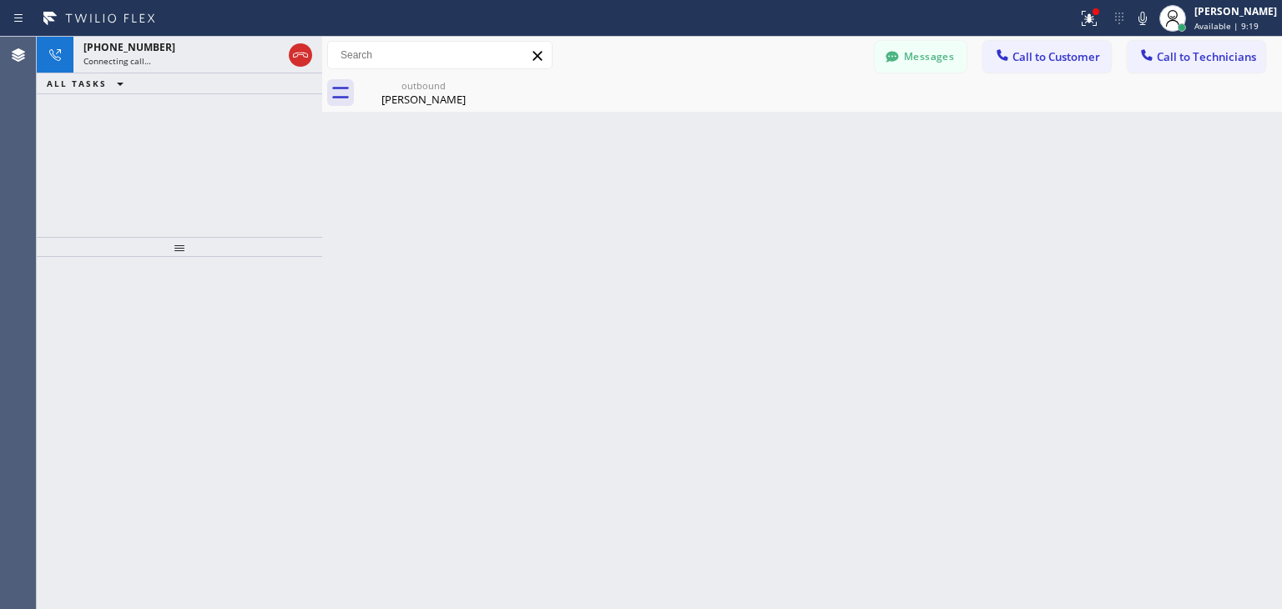
click at [0, 0] on icon at bounding box center [0, 0] width 0 height 0
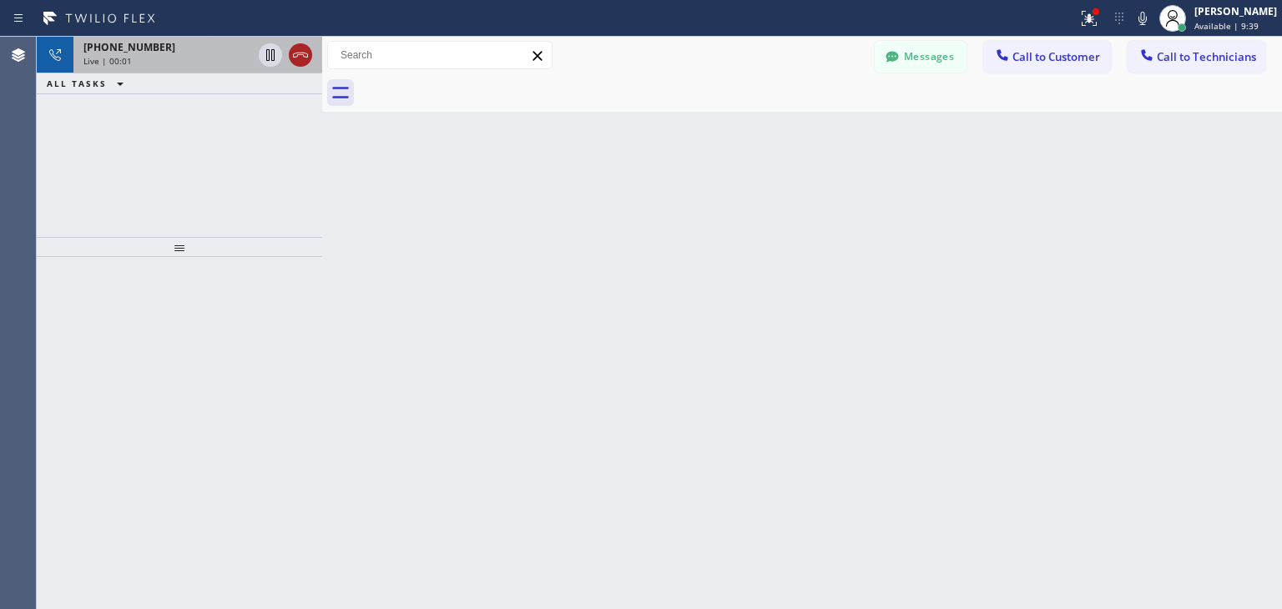
click at [302, 58] on icon at bounding box center [300, 55] width 20 height 20
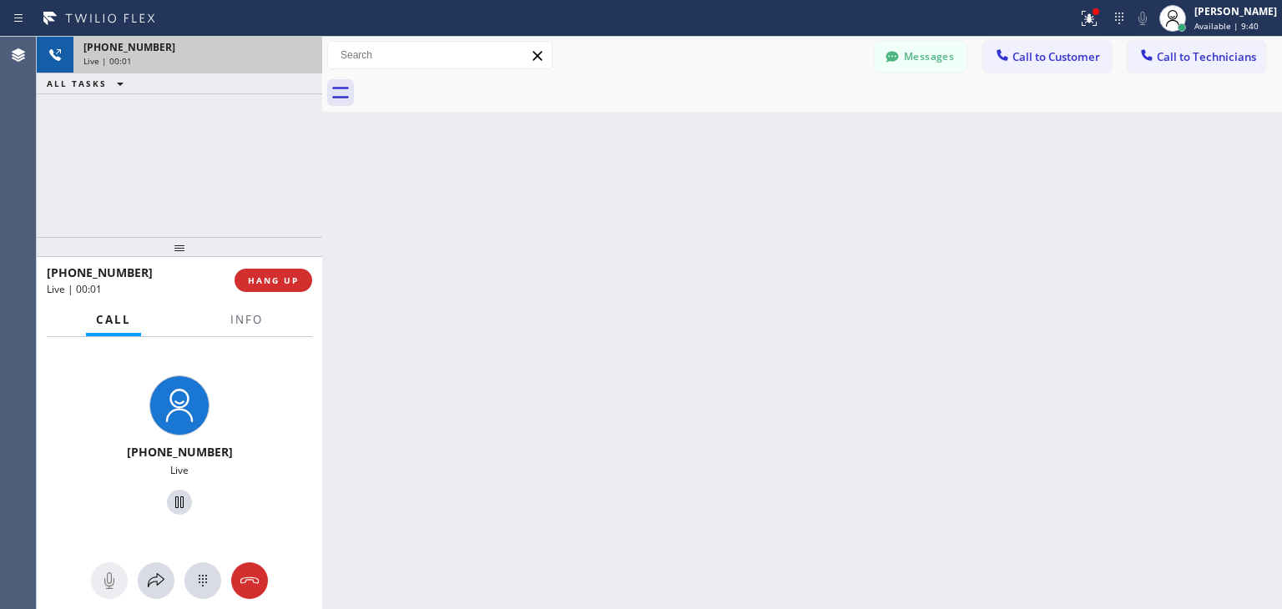
drag, startPoint x: 302, startPoint y: 58, endPoint x: 1001, endPoint y: 83, distance: 698.9
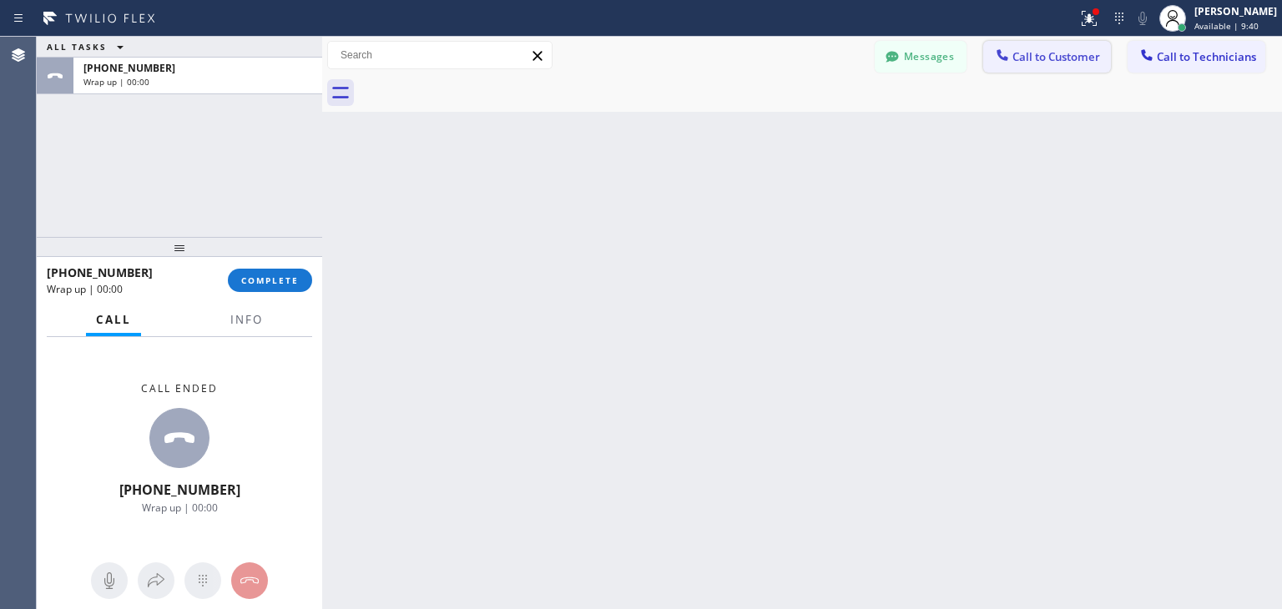
click at [1062, 62] on span "Call to Customer" at bounding box center [1056, 56] width 88 height 15
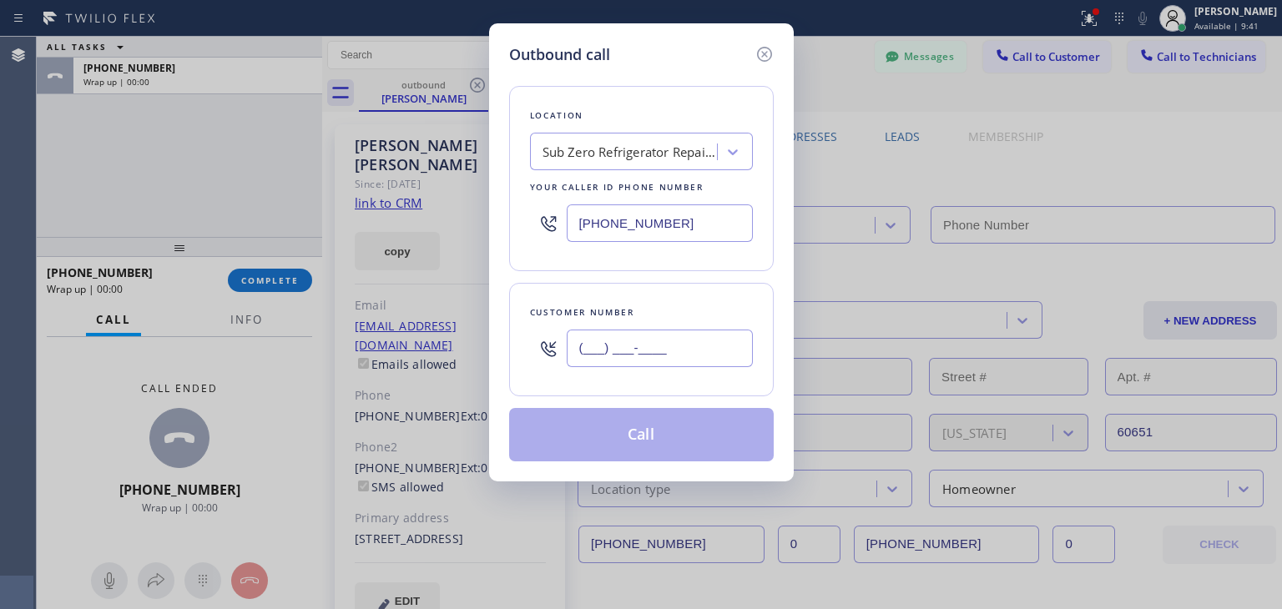
paste input "216) 973-8664"
click at [633, 335] on input "[PHONE_NUMBER]" at bounding box center [660, 349] width 186 height 38
type input "[PHONE_NUMBER]"
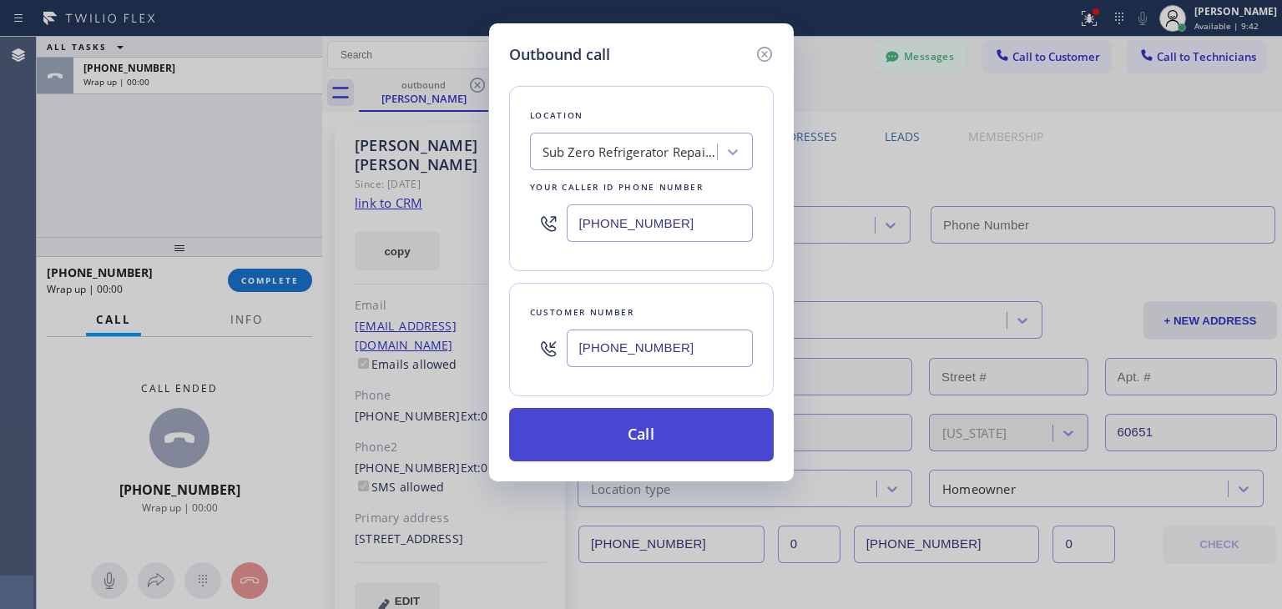
click at [643, 426] on button "Call" at bounding box center [641, 434] width 265 height 53
type input "[PHONE_NUMBER]"
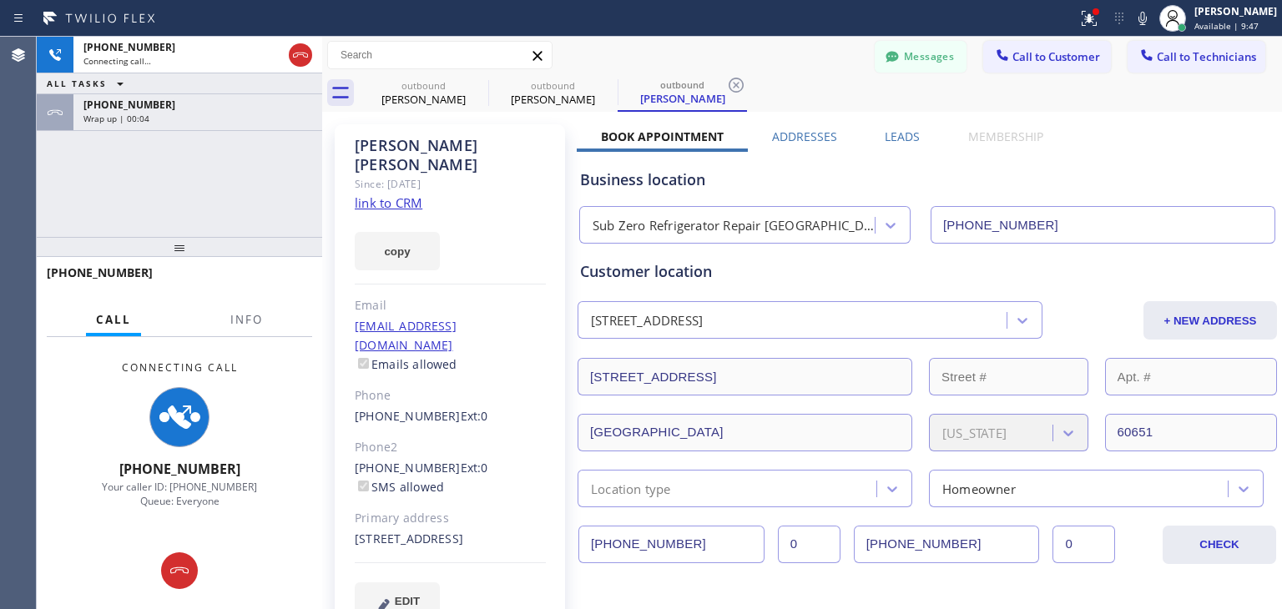
type input "[PHONE_NUMBER]"
click at [477, 86] on icon at bounding box center [477, 85] width 15 height 15
click at [0, 0] on icon at bounding box center [0, 0] width 0 height 0
click at [729, 86] on icon at bounding box center [736, 85] width 15 height 15
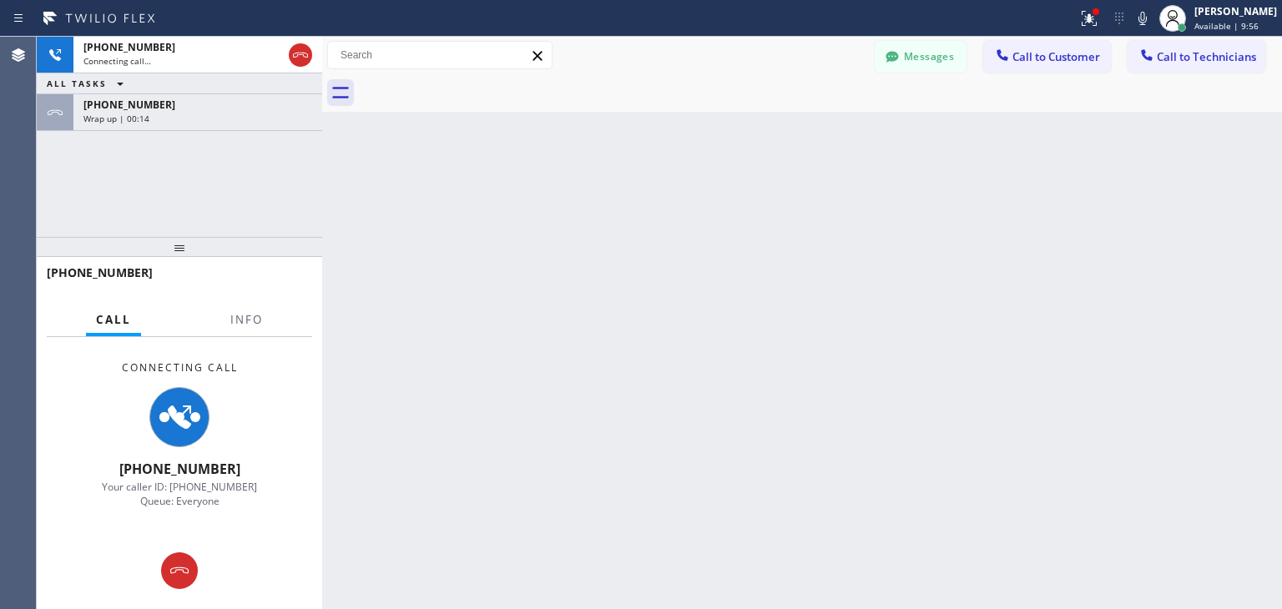
click at [477, 86] on div at bounding box center [820, 93] width 923 height 38
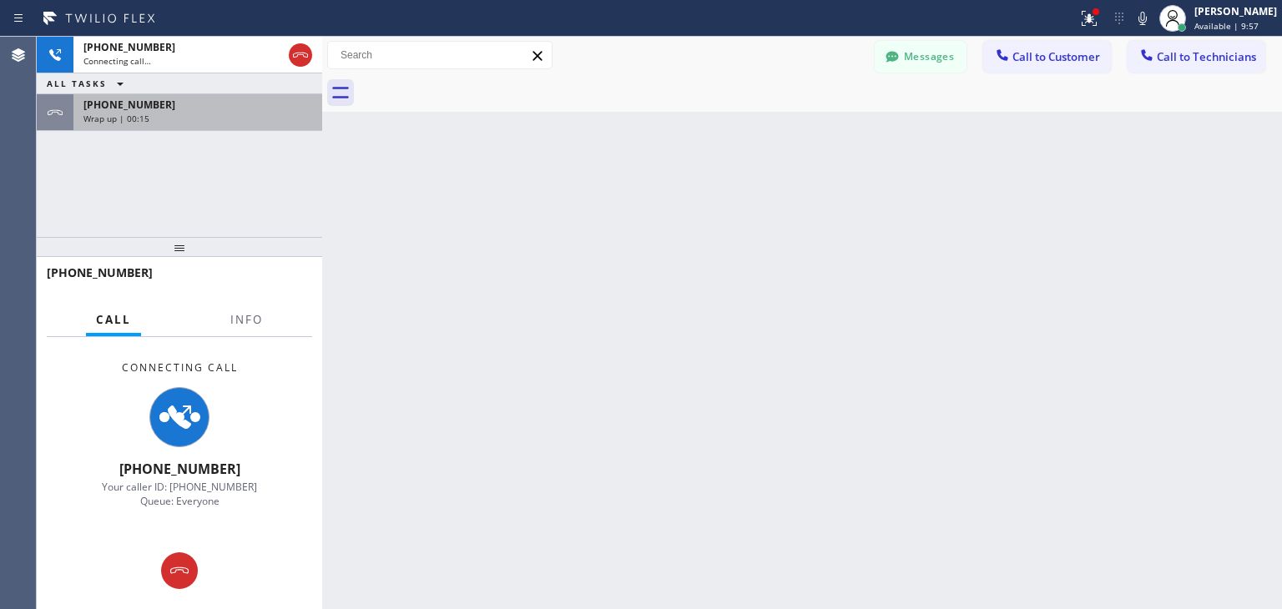
click at [254, 121] on div "Wrap up | 00:15" at bounding box center [197, 119] width 229 height 12
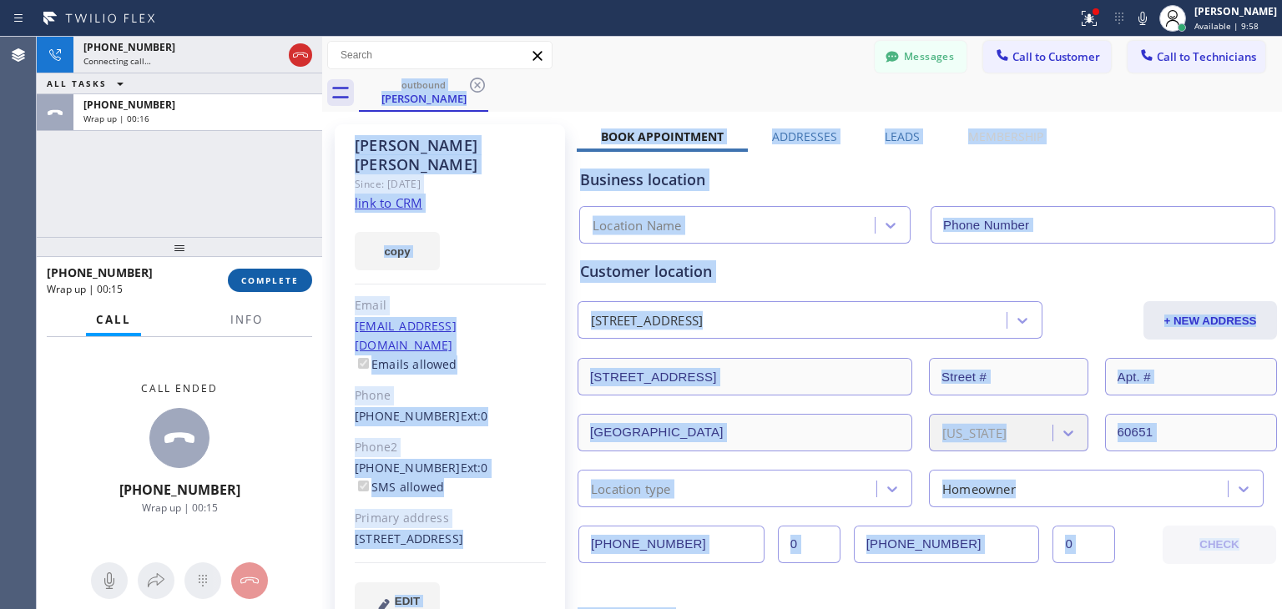
click at [294, 275] on span "COMPLETE" at bounding box center [270, 281] width 58 height 12
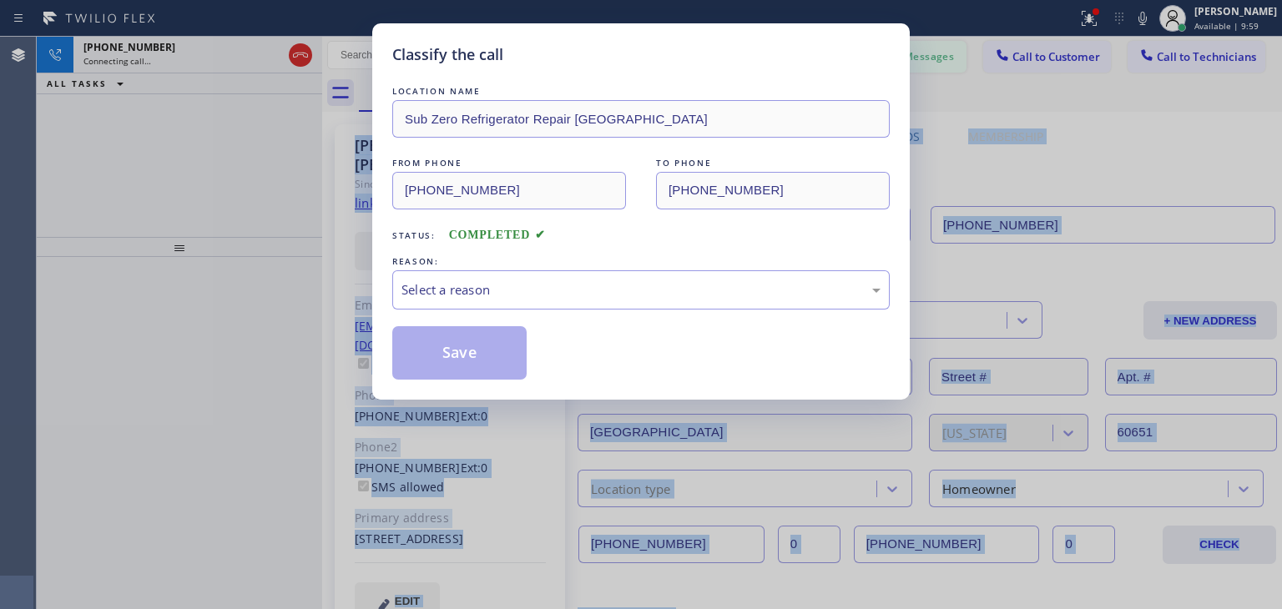
type input "[PHONE_NUMBER]"
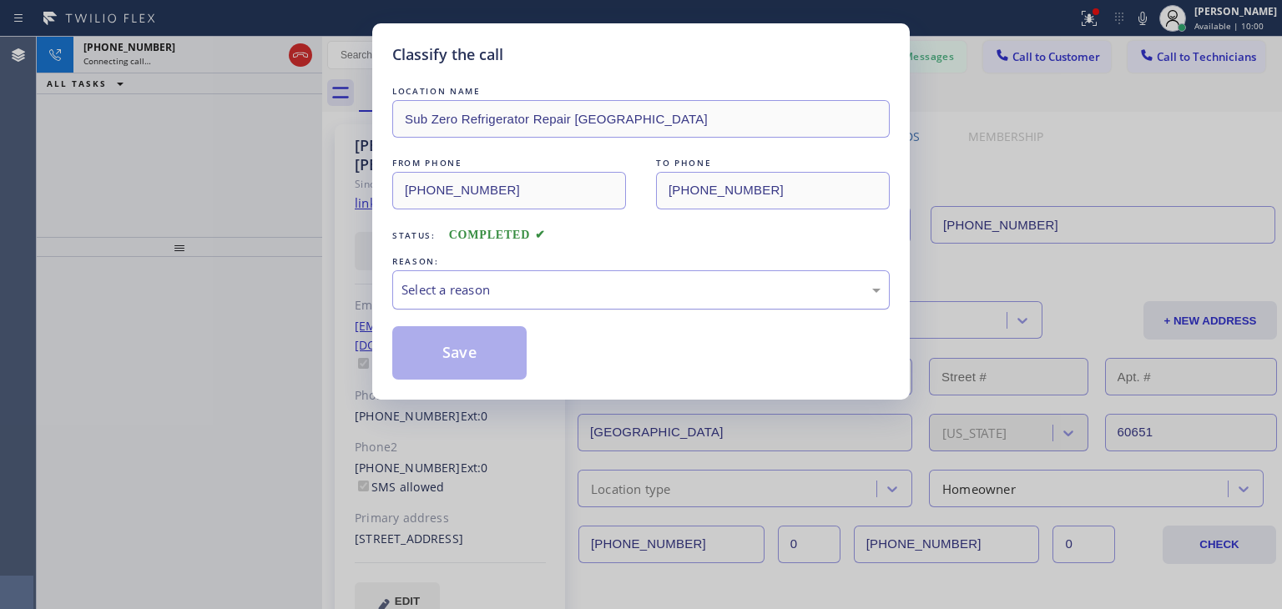
drag, startPoint x: 758, startPoint y: 312, endPoint x: 768, endPoint y: 300, distance: 16.0
click at [768, 300] on div "LOCATION NAME Sub Zero Refrigerator Repair [GEOGRAPHIC_DATA] FROM PHONE [PHONE_…" at bounding box center [640, 231] width 497 height 297
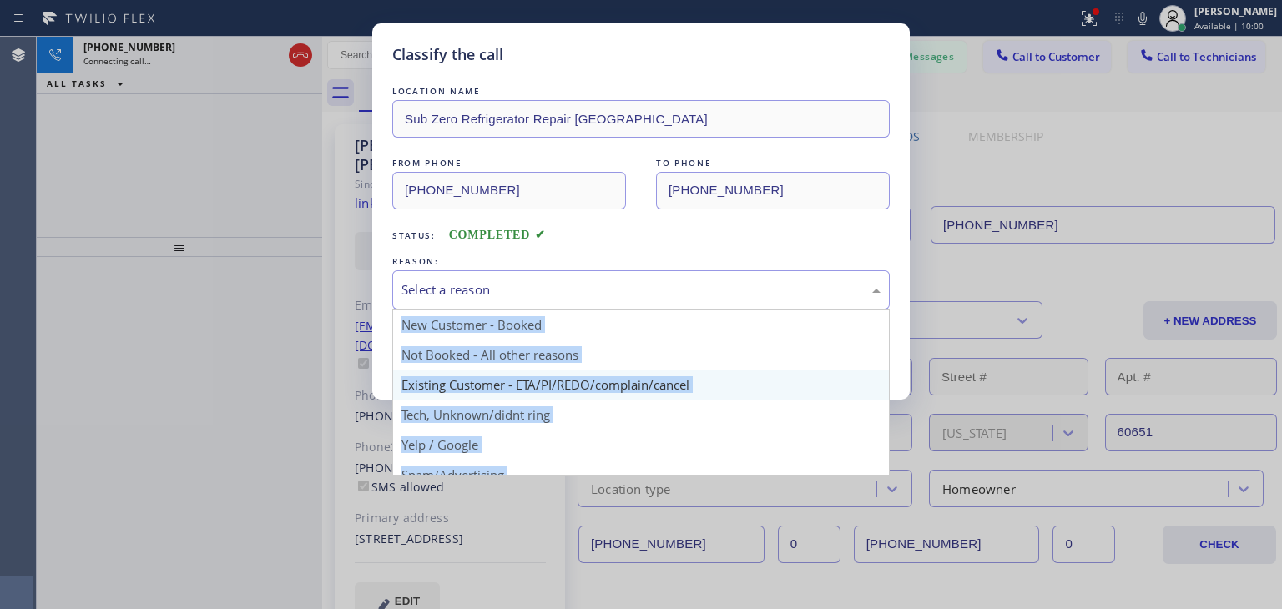
drag, startPoint x: 768, startPoint y: 300, endPoint x: 746, endPoint y: 376, distance: 79.0
click at [746, 310] on div "Select a reason New Customer - Booked Not Booked - All other reasons Existing C…" at bounding box center [640, 289] width 497 height 39
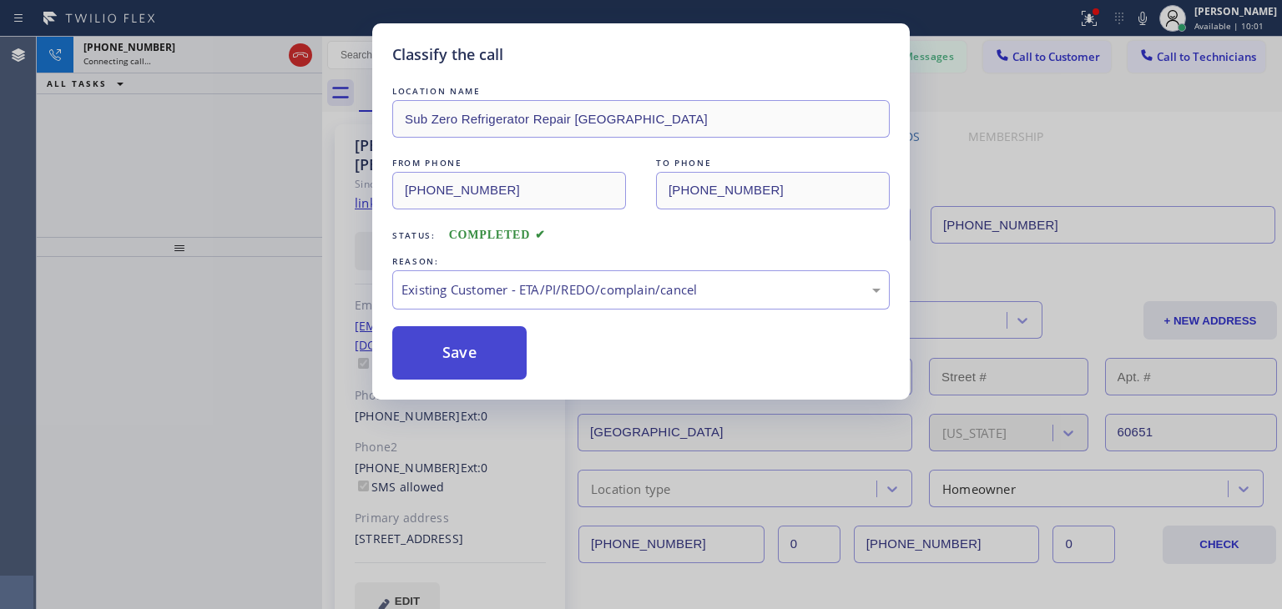
drag, startPoint x: 746, startPoint y: 376, endPoint x: 519, endPoint y: 340, distance: 229.7
click at [519, 340] on button "Save" at bounding box center [459, 352] width 134 height 53
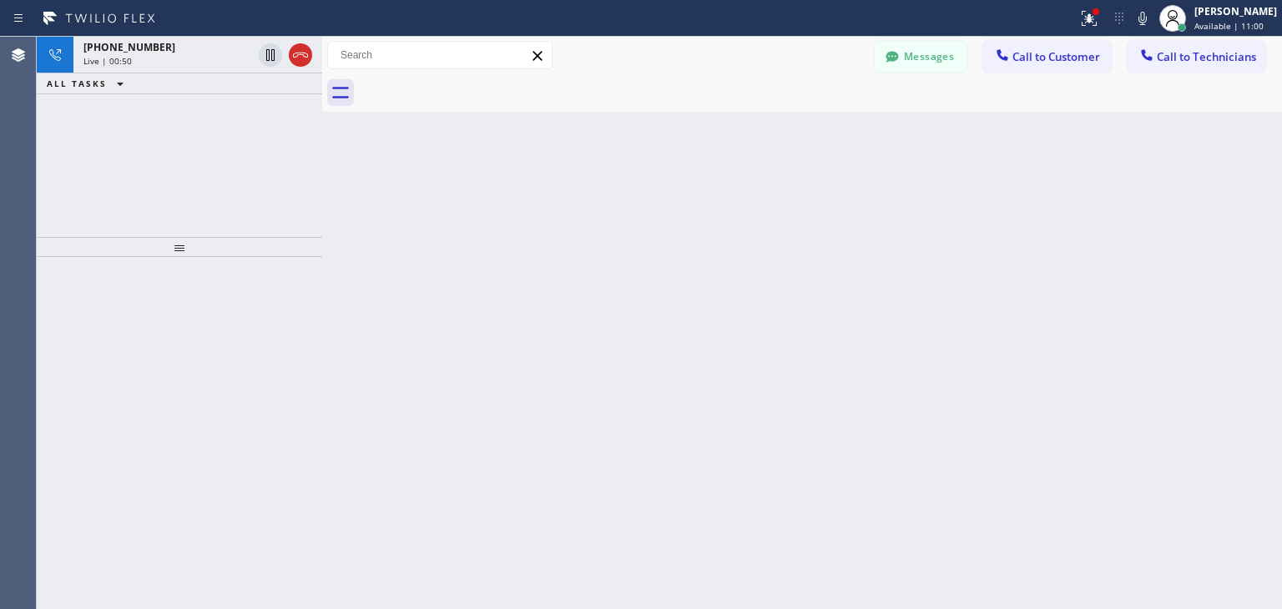
click at [322, 109] on div at bounding box center [322, 323] width 0 height 572
click at [302, 51] on div "ALL TASKS ALL TASKS ACTIVE TASKS TASKS IN WRAP UP [PHONE_NUMBER] Wrap up | 00:00" at bounding box center [179, 66] width 285 height 58
drag, startPoint x: 302, startPoint y: 51, endPoint x: 280, endPoint y: 108, distance: 60.8
click at [280, 108] on div "ALL TASKS ALL TASKS ACTIVE TASKS TASKS IN WRAP UP [PHONE_NUMBER] Wrap up | 00:00" at bounding box center [179, 137] width 285 height 200
drag, startPoint x: 280, startPoint y: 108, endPoint x: 292, endPoint y: 48, distance: 61.2
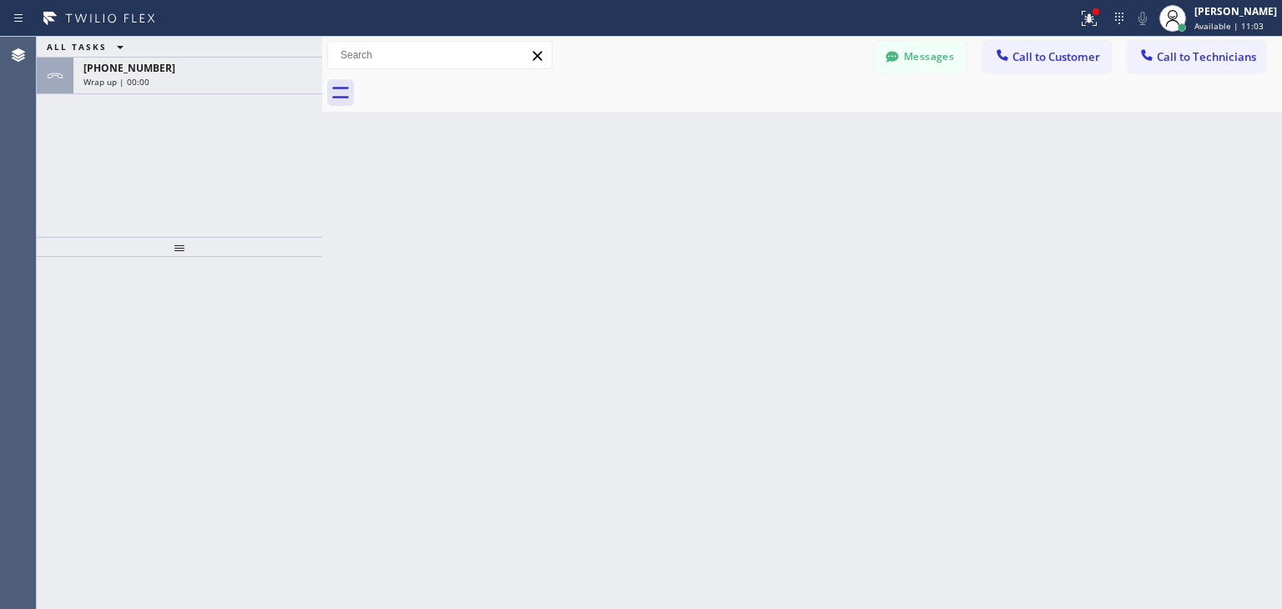
click at [292, 48] on div "ALL TASKS ALL TASKS ACTIVE TASKS TASKS IN WRAP UP [PHONE_NUMBER] Wrap up | 00:00" at bounding box center [179, 137] width 285 height 200
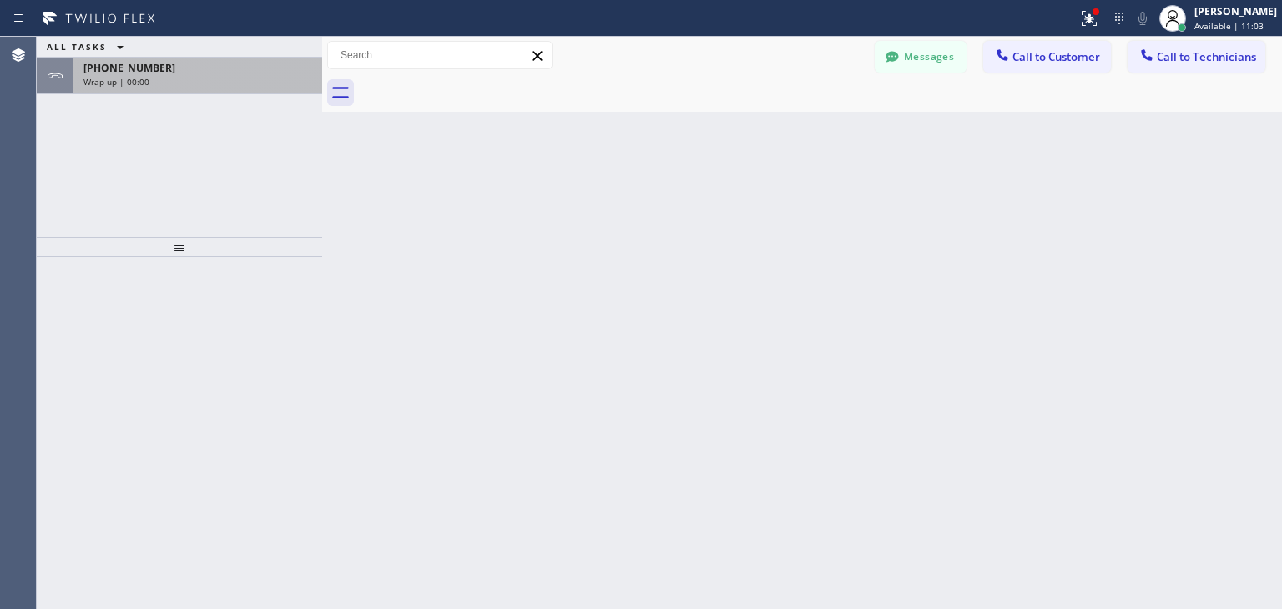
drag, startPoint x: 292, startPoint y: 48, endPoint x: 285, endPoint y: 70, distance: 23.5
click at [285, 70] on div "ALL TASKS ALL TASKS ACTIVE TASKS TASKS IN WRAP UP [PHONE_NUMBER] Wrap up | 00:00" at bounding box center [179, 66] width 285 height 58
click at [285, 70] on div "[PHONE_NUMBER]" at bounding box center [197, 68] width 229 height 14
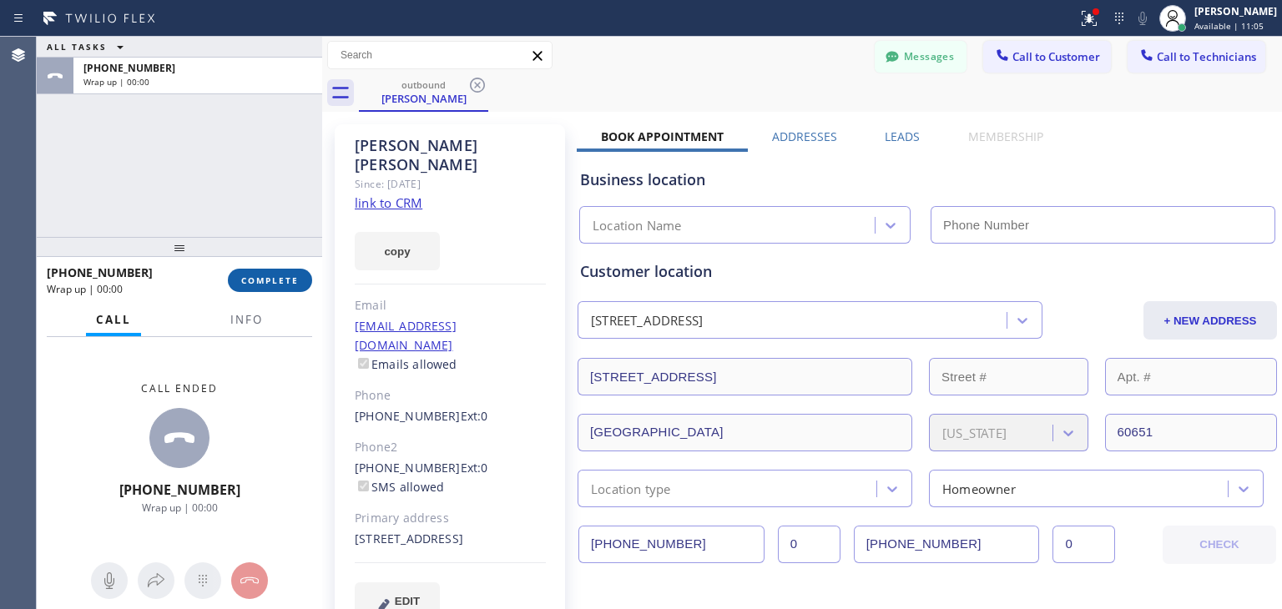
click at [274, 275] on span "COMPLETE" at bounding box center [270, 281] width 58 height 12
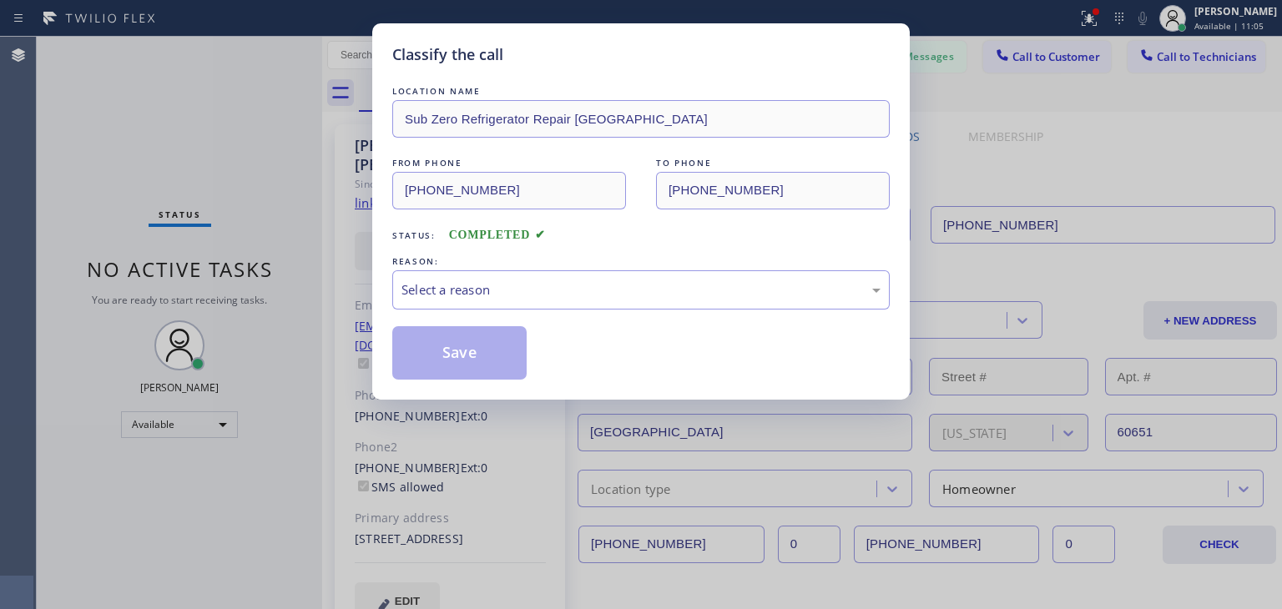
type input "[PHONE_NUMBER]"
